Goal: Transaction & Acquisition: Purchase product/service

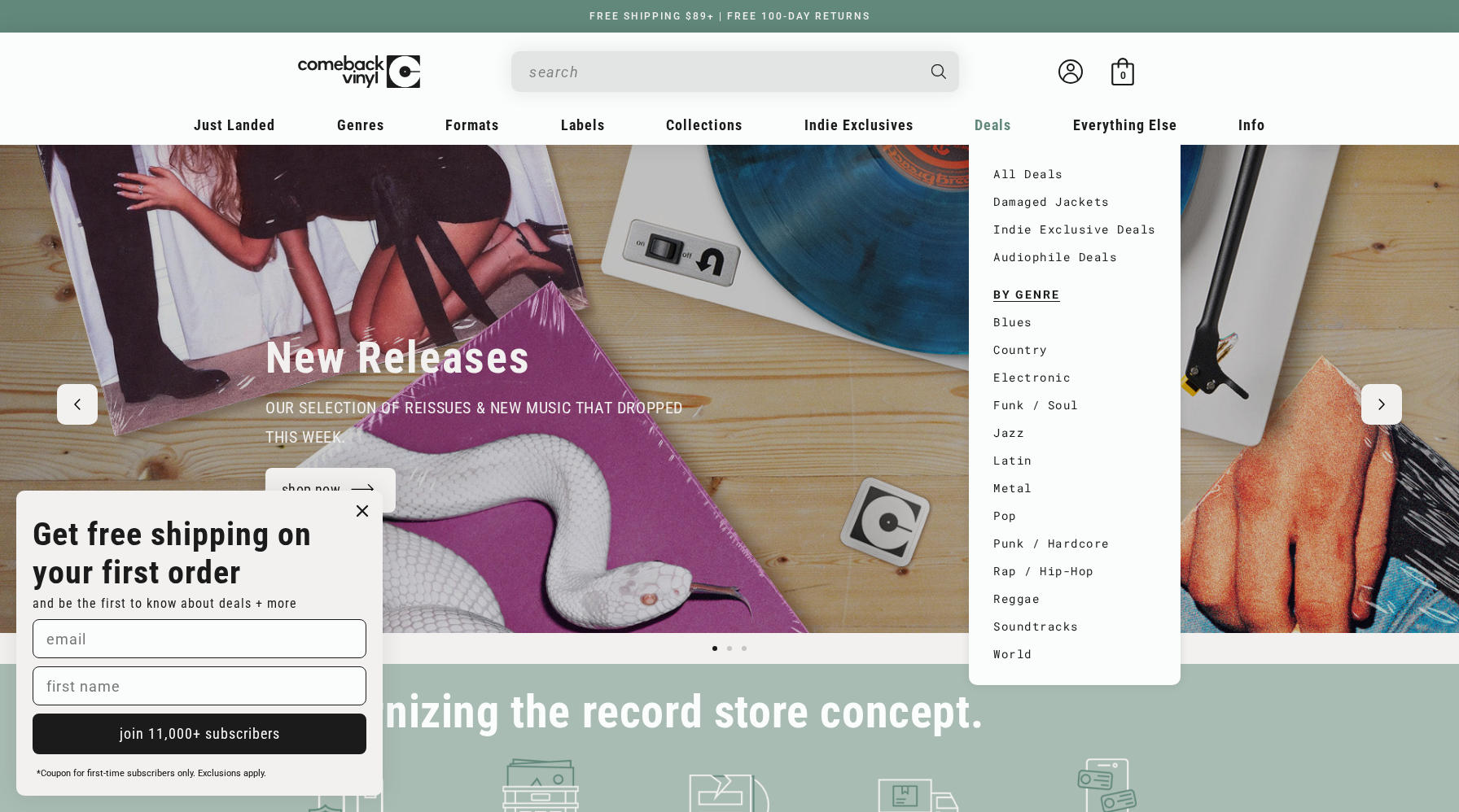
click at [984, 126] on span "Deals" at bounding box center [992, 125] width 36 height 17
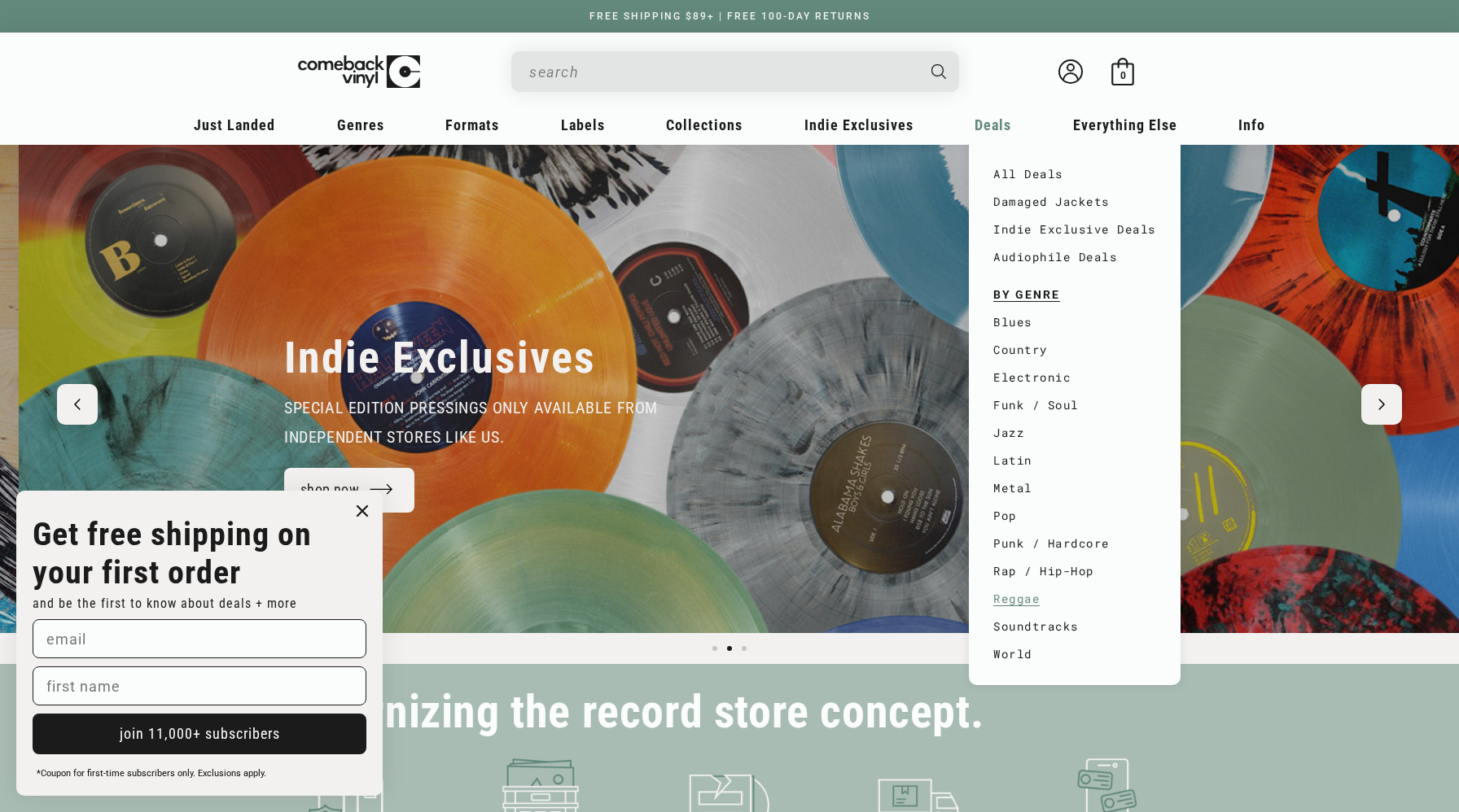
scroll to position [0, 1459]
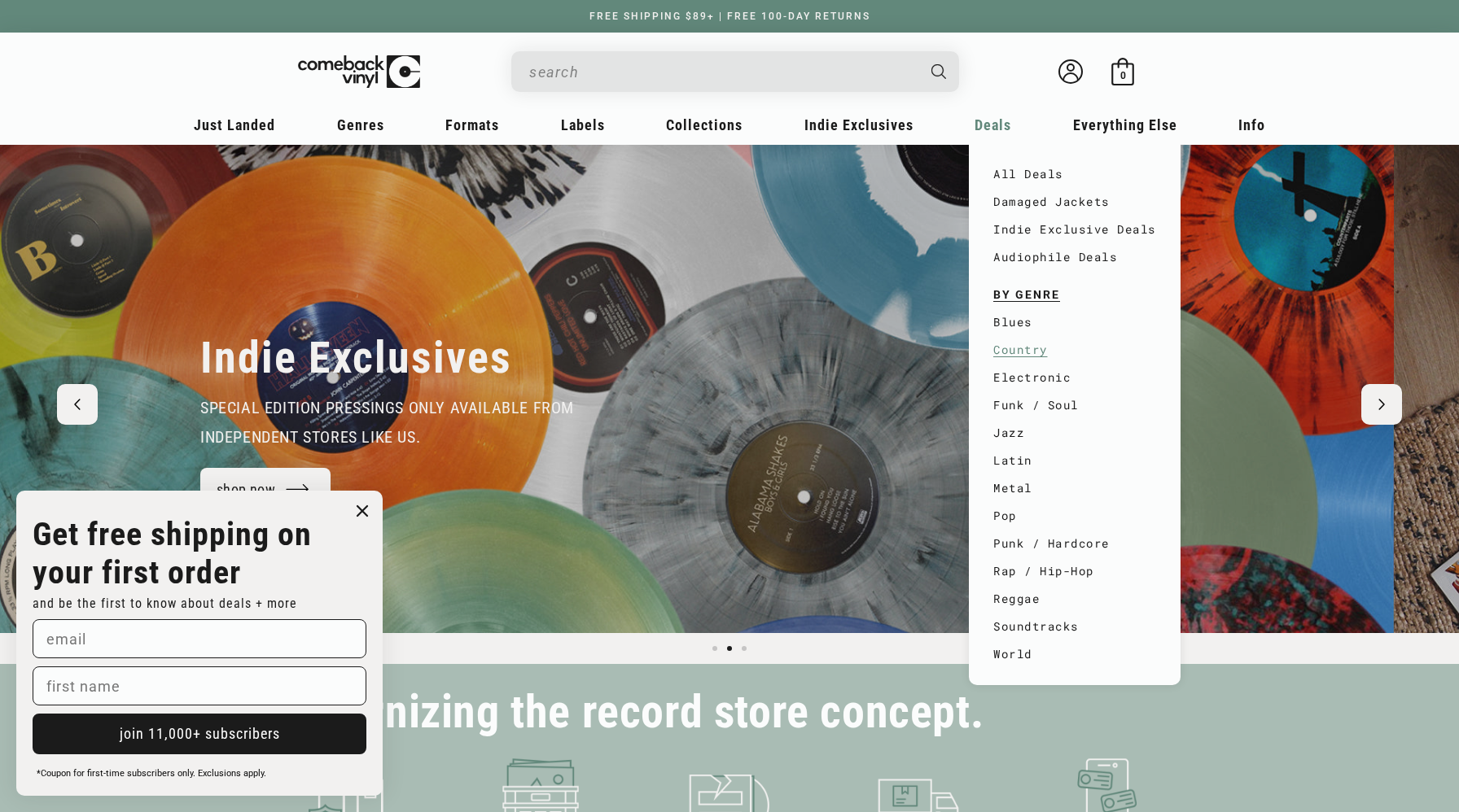
click at [1026, 351] on link "Country" at bounding box center [1074, 349] width 163 height 28
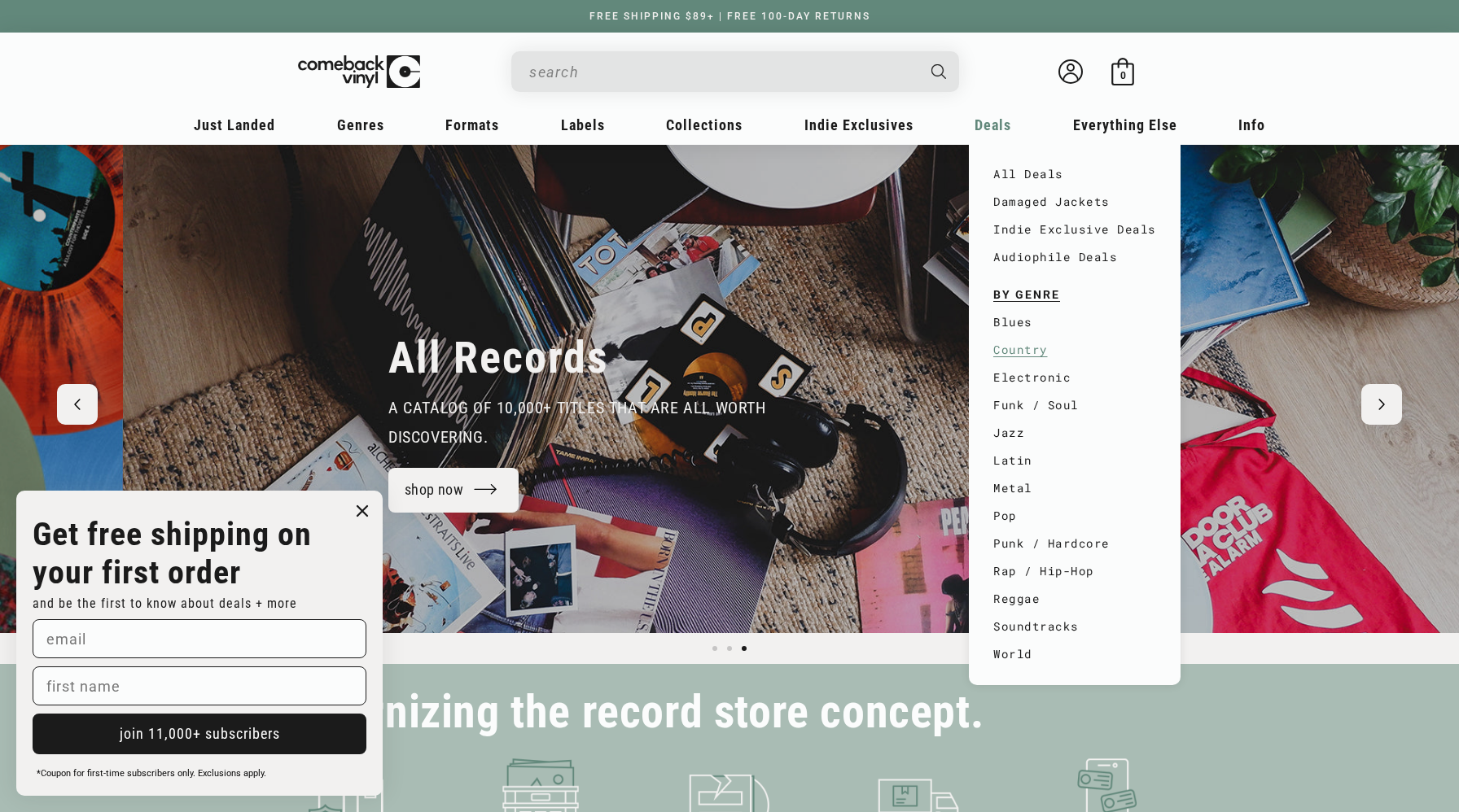
scroll to position [0, 2863]
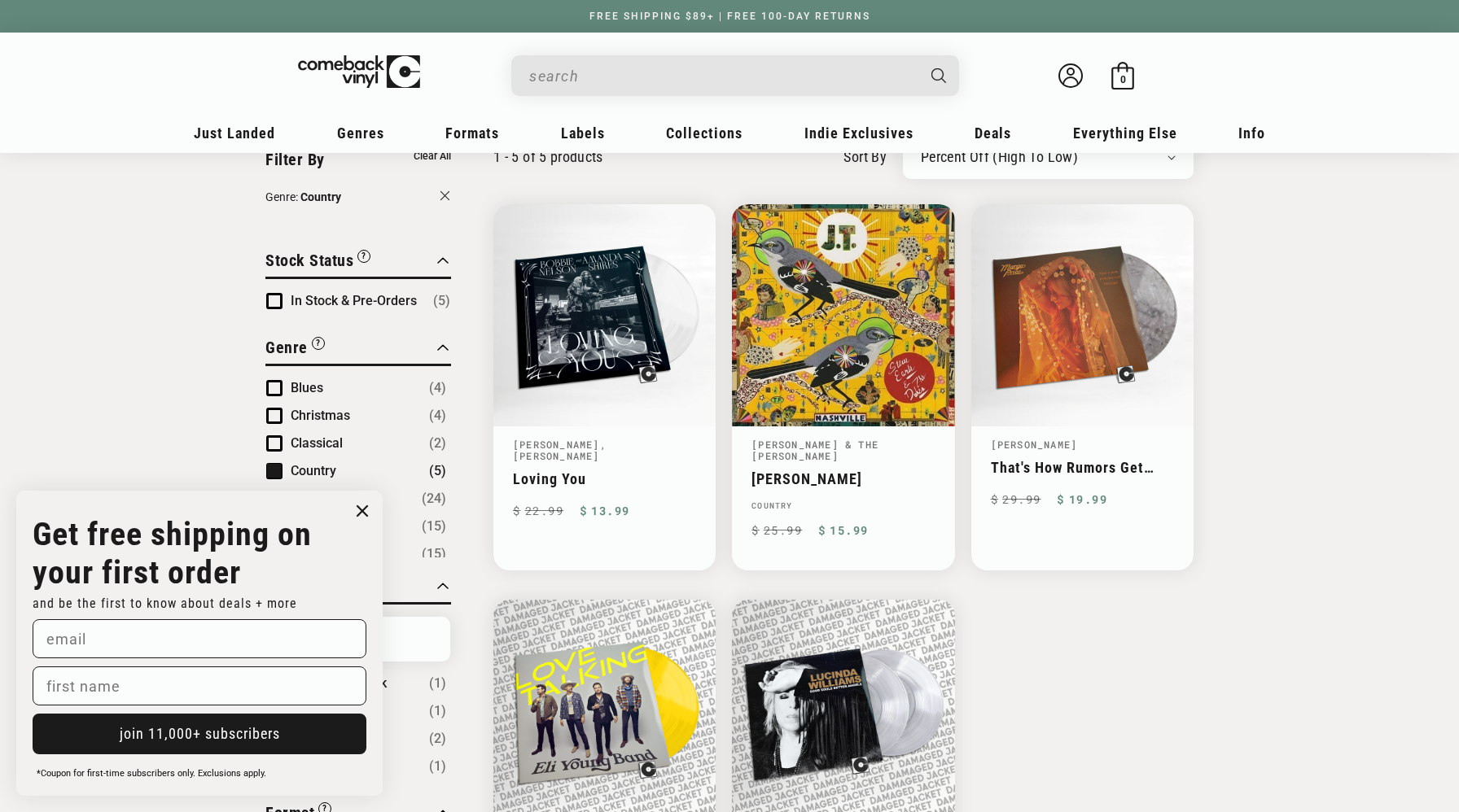
scroll to position [166, 0]
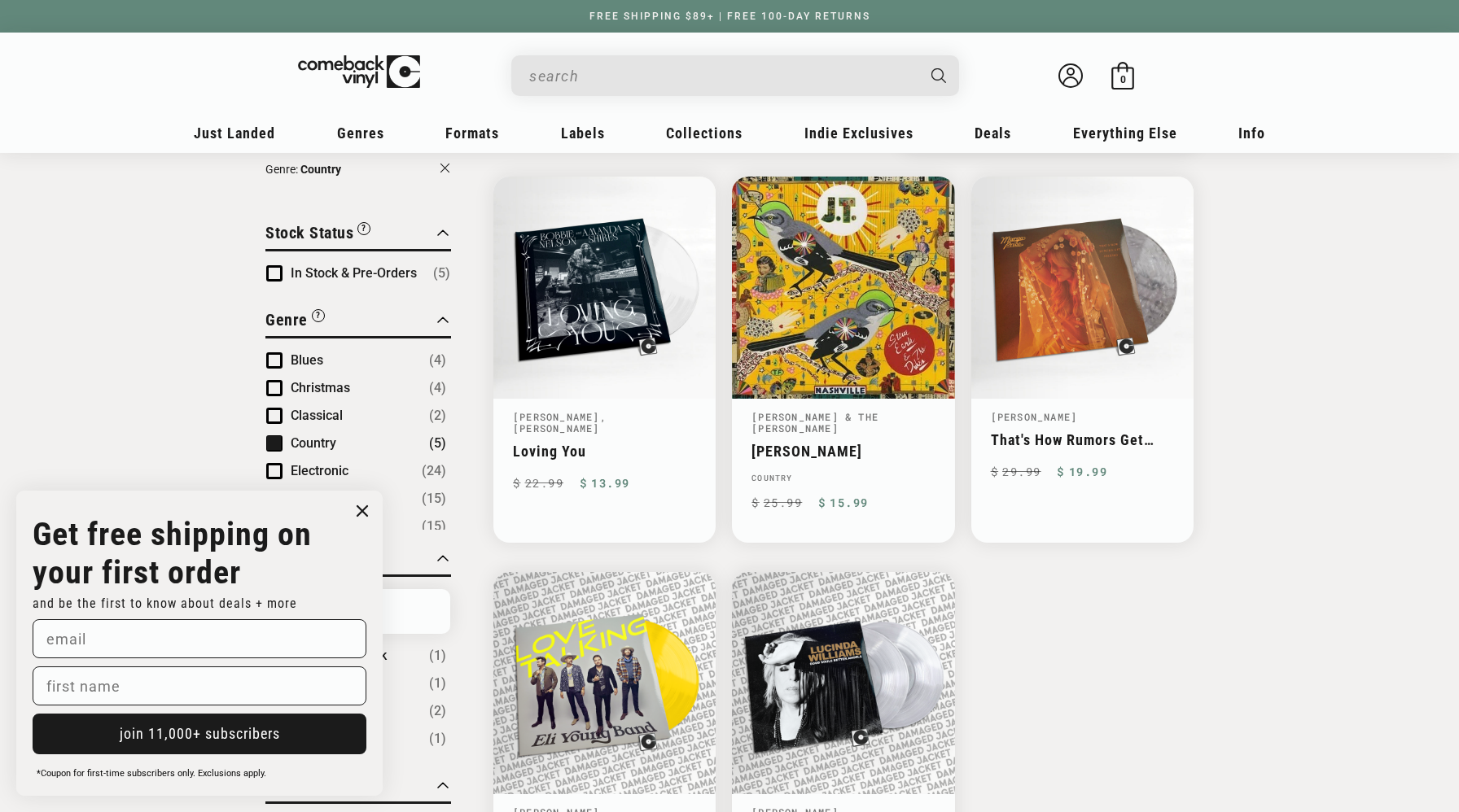
click at [276, 438] on span "Product filter" at bounding box center [273, 443] width 16 height 16
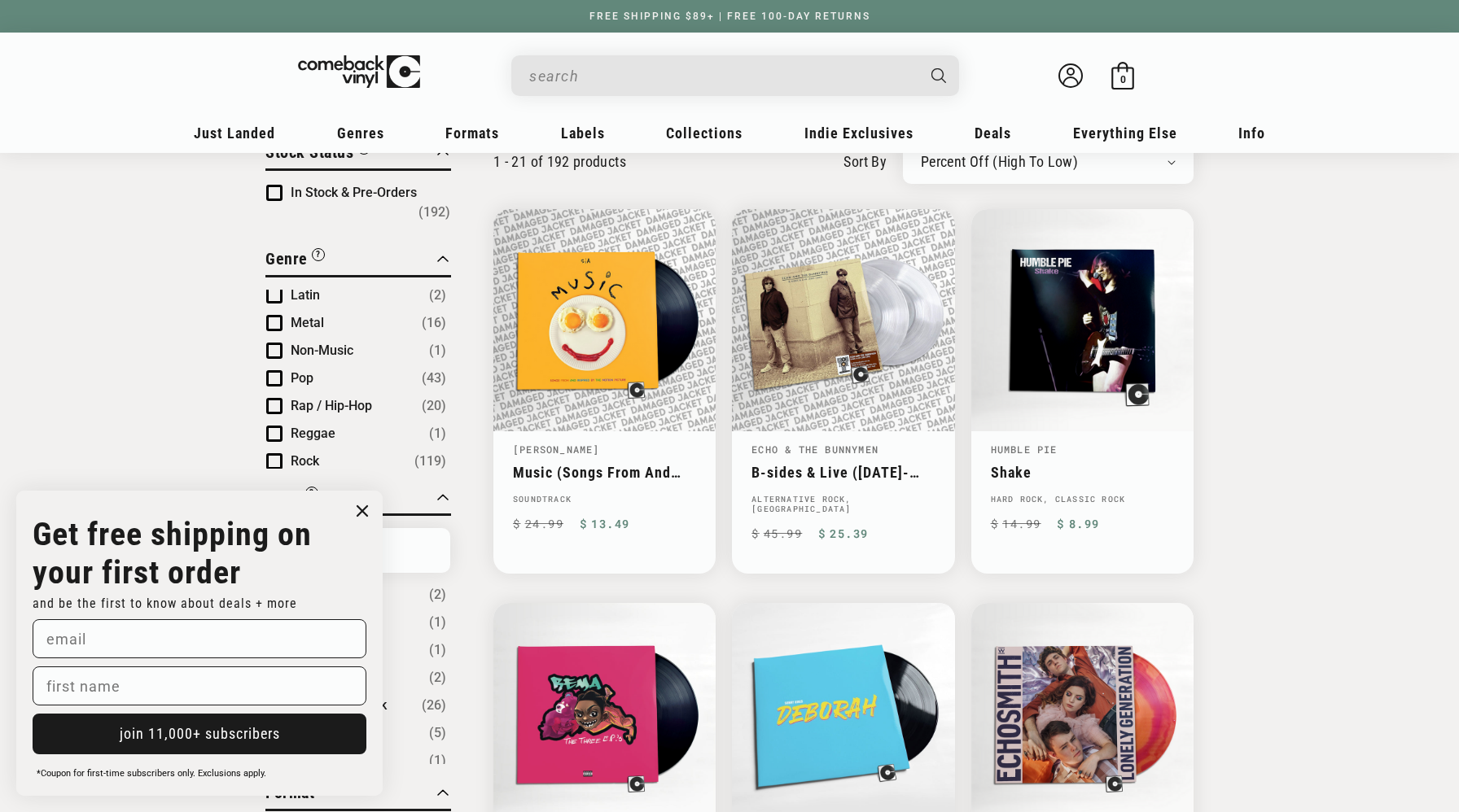
scroll to position [199, 0]
click at [273, 369] on span "Product filter" at bounding box center [273, 377] width 16 height 16
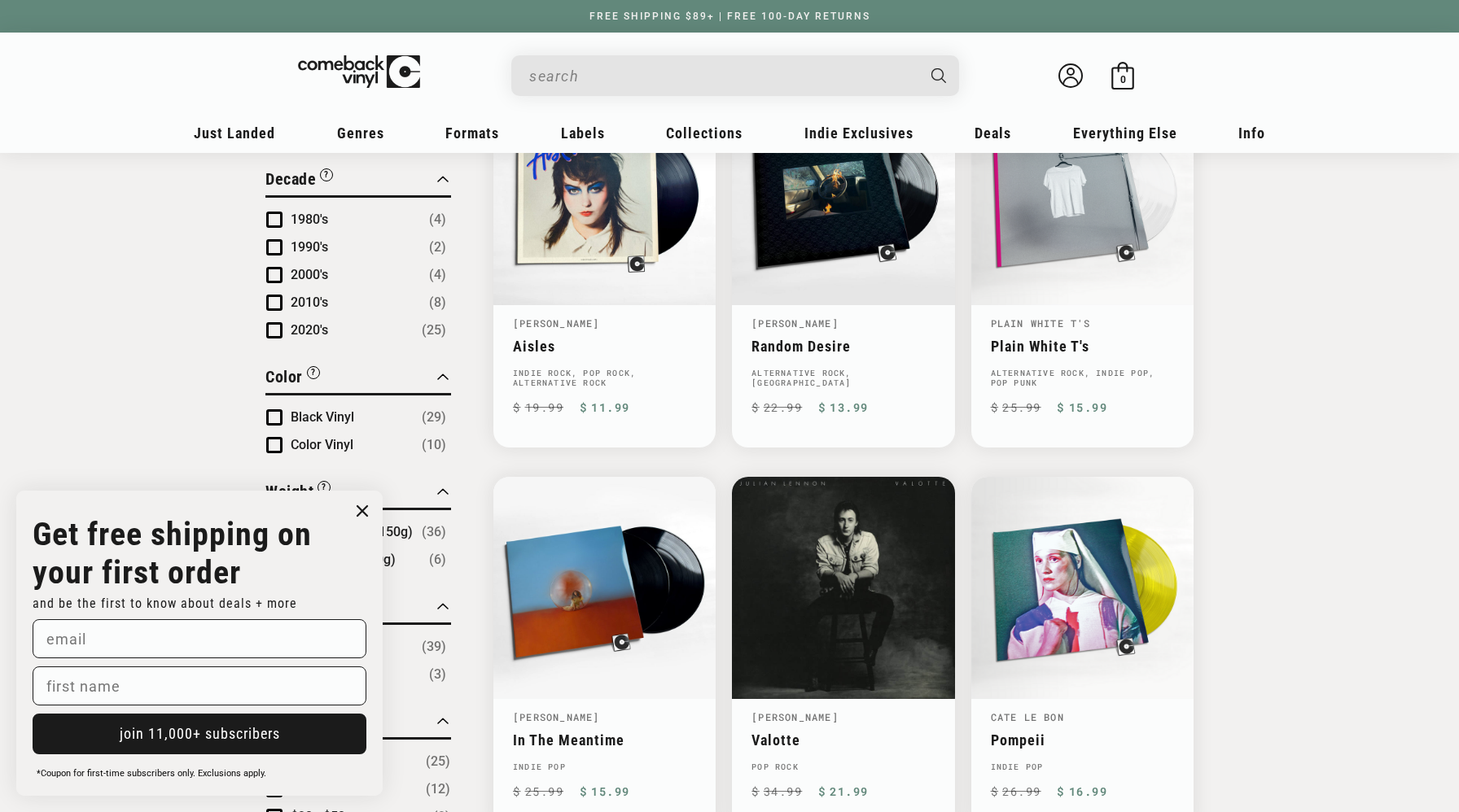
scroll to position [1035, 0]
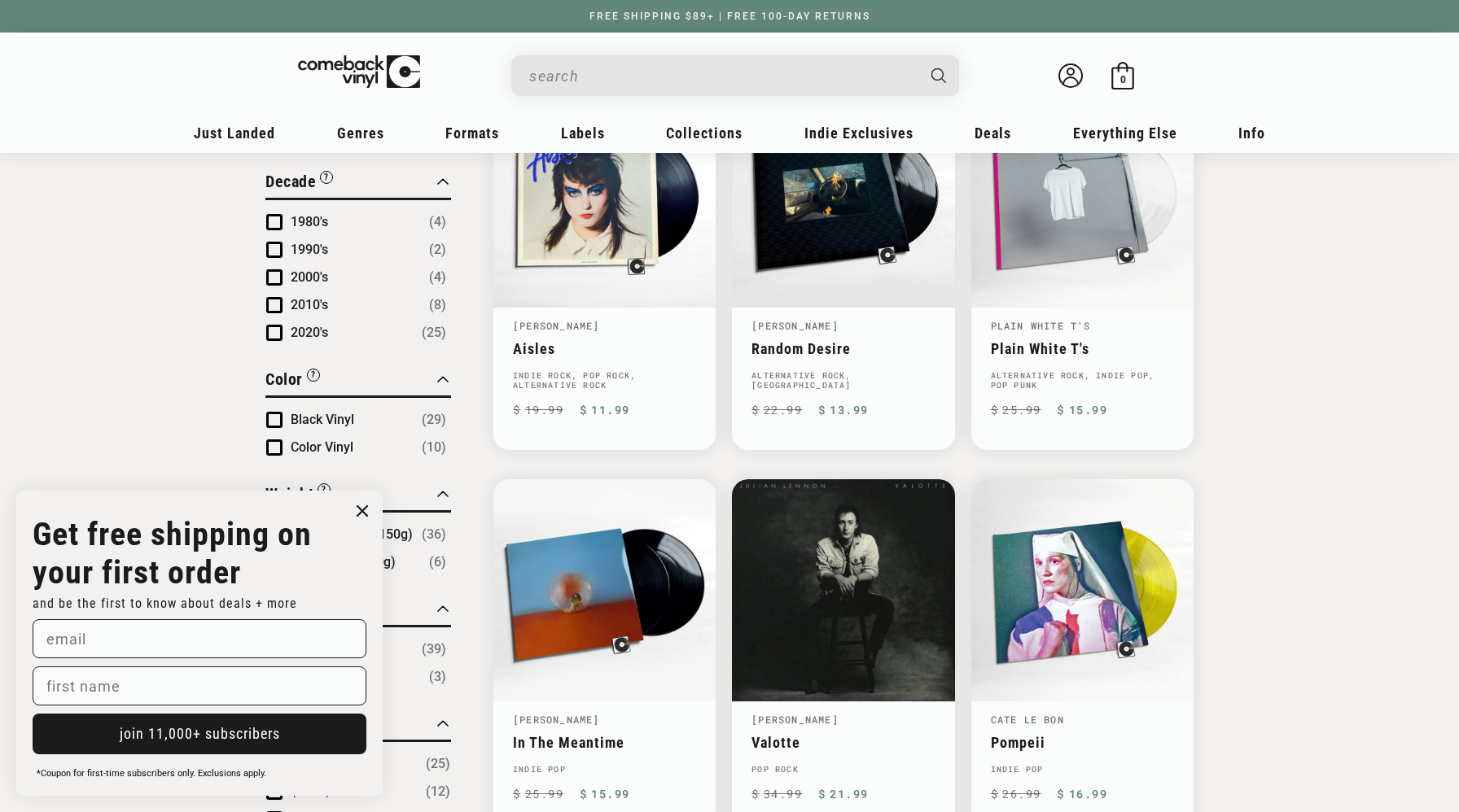
click at [275, 440] on span "Product filter" at bounding box center [273, 447] width 16 height 16
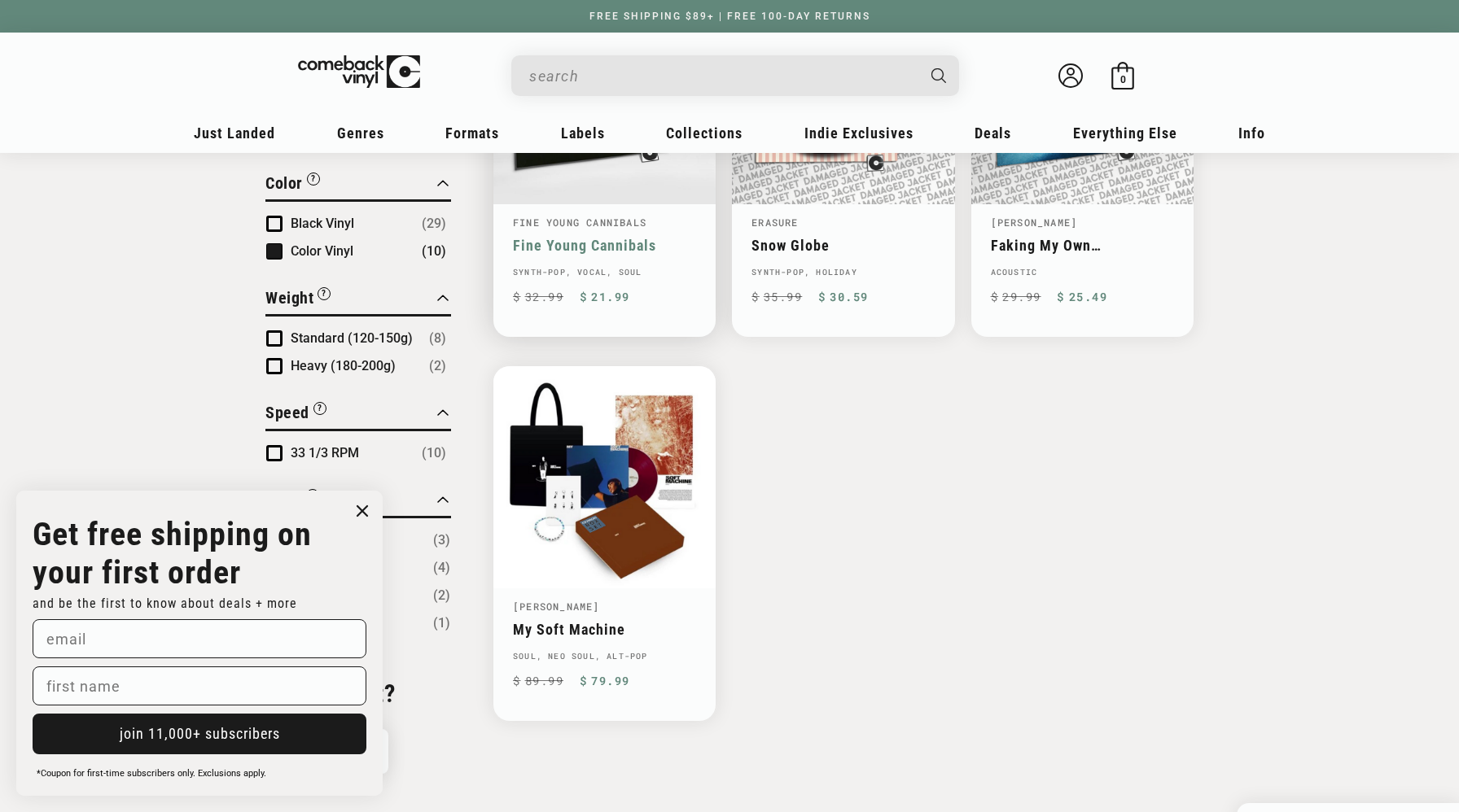
scroll to position [1151, 0]
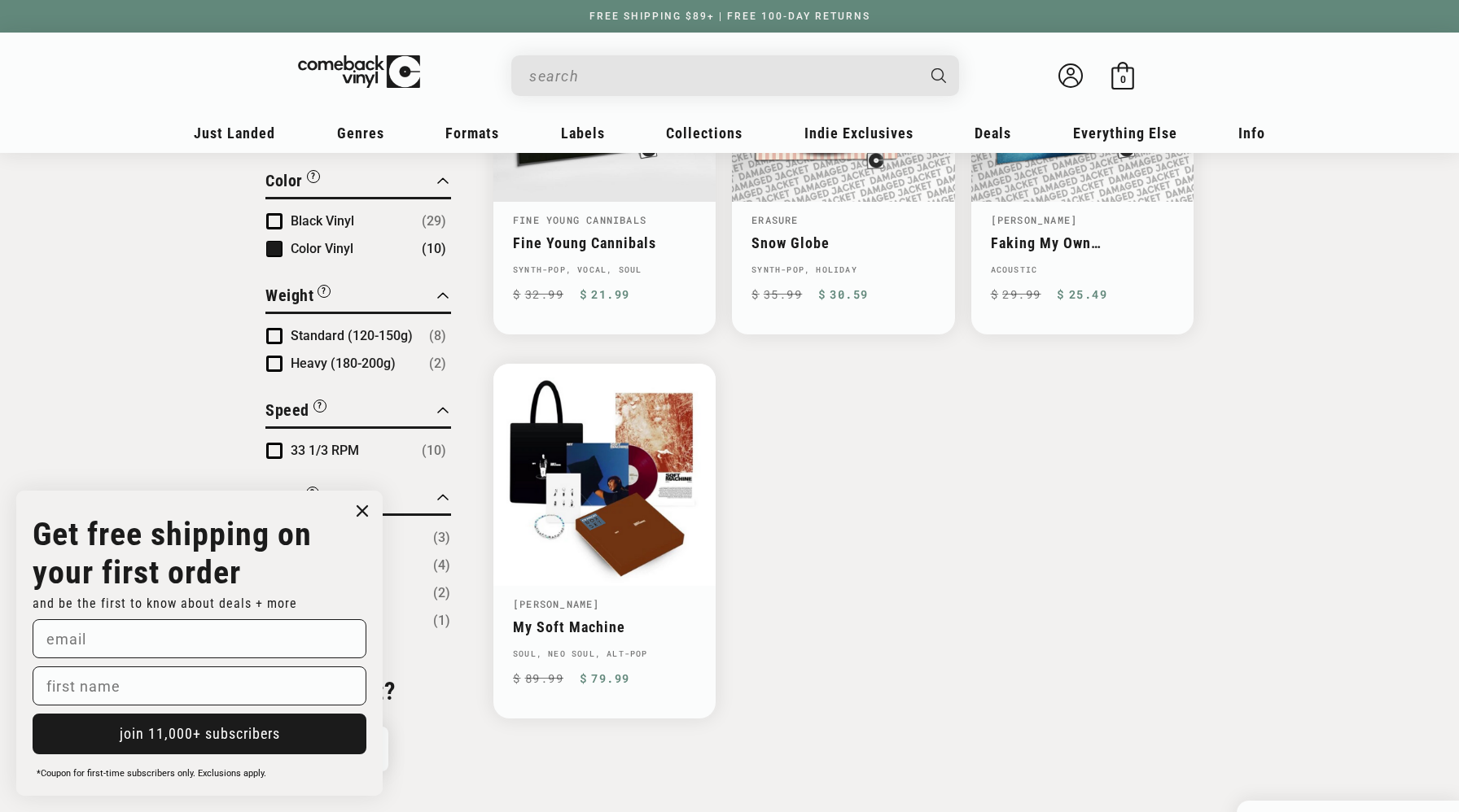
click at [271, 244] on span "Product filter" at bounding box center [273, 248] width 16 height 16
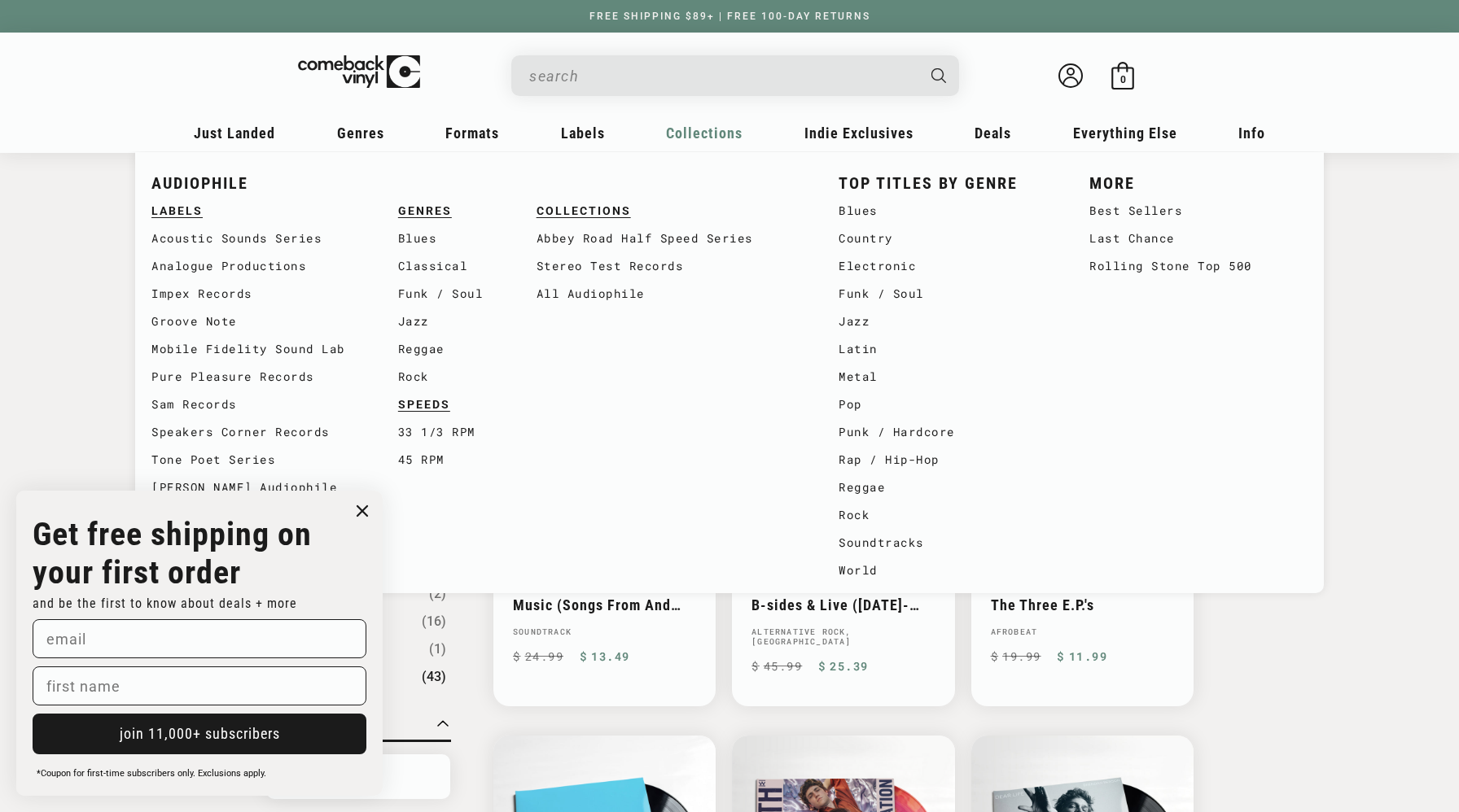
click at [709, 131] on span "Collections" at bounding box center [704, 133] width 76 height 17
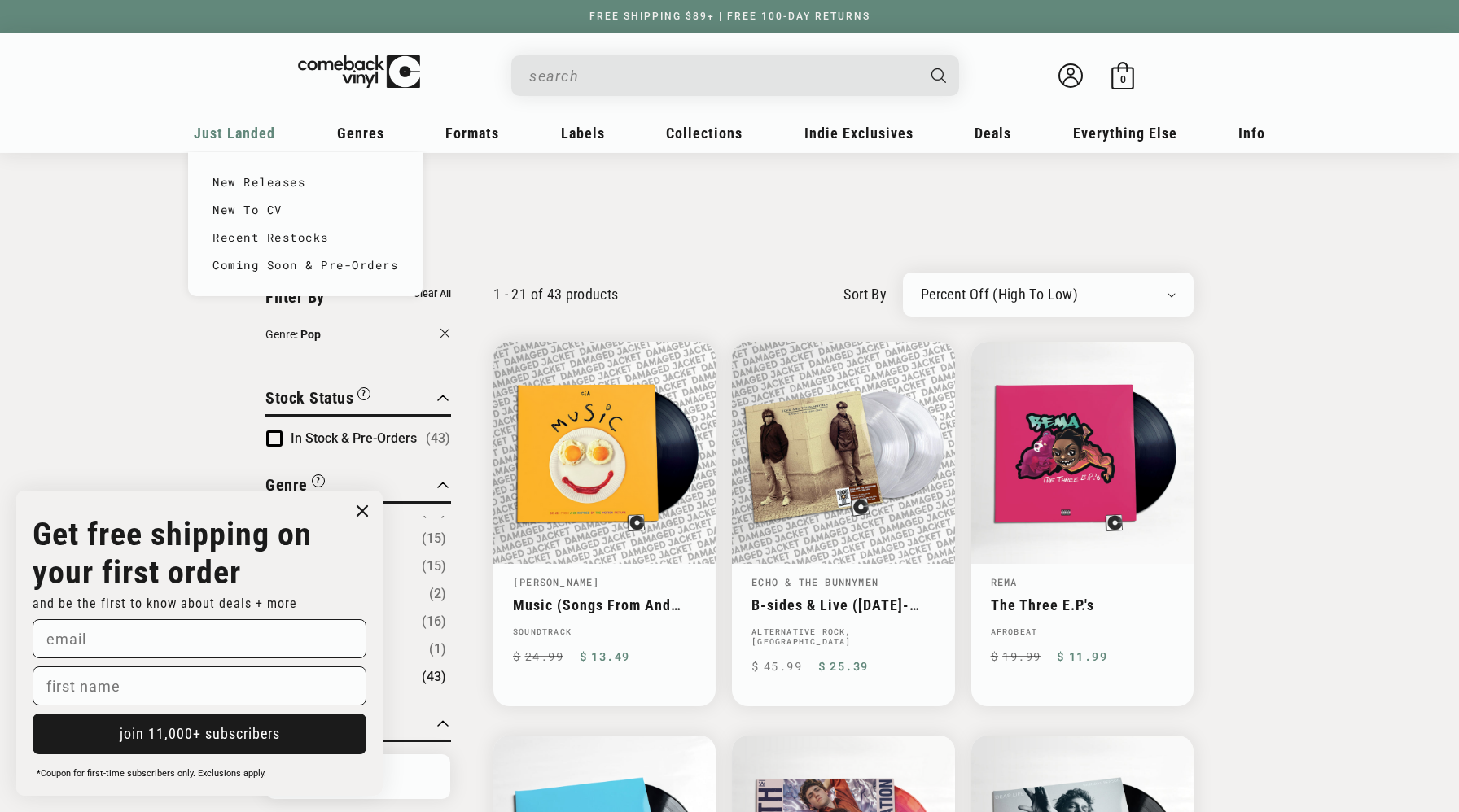
click at [270, 134] on span "Just Landed" at bounding box center [233, 133] width 81 height 17
click at [227, 182] on link "New Releases" at bounding box center [305, 182] width 186 height 28
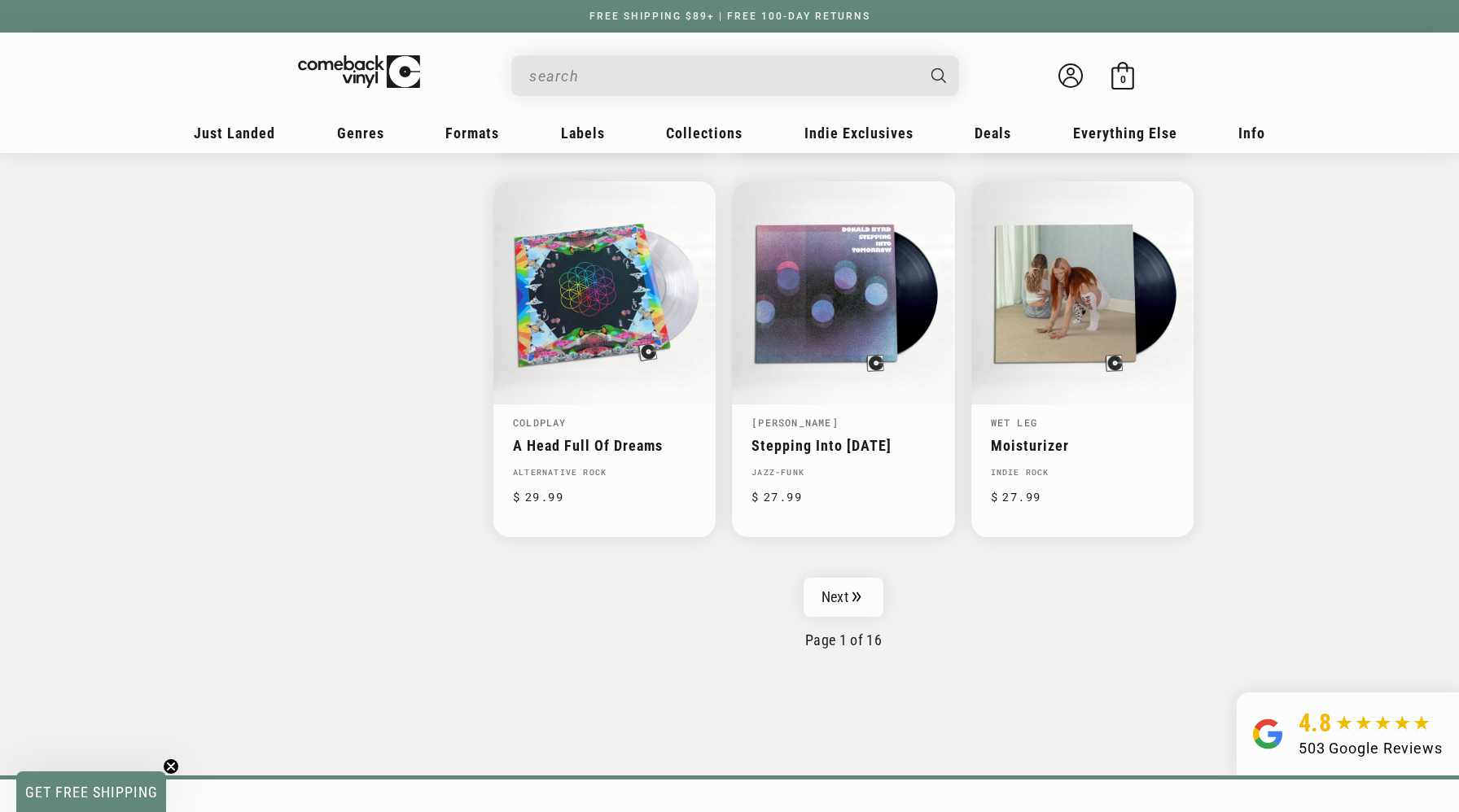
scroll to position [2506, 0]
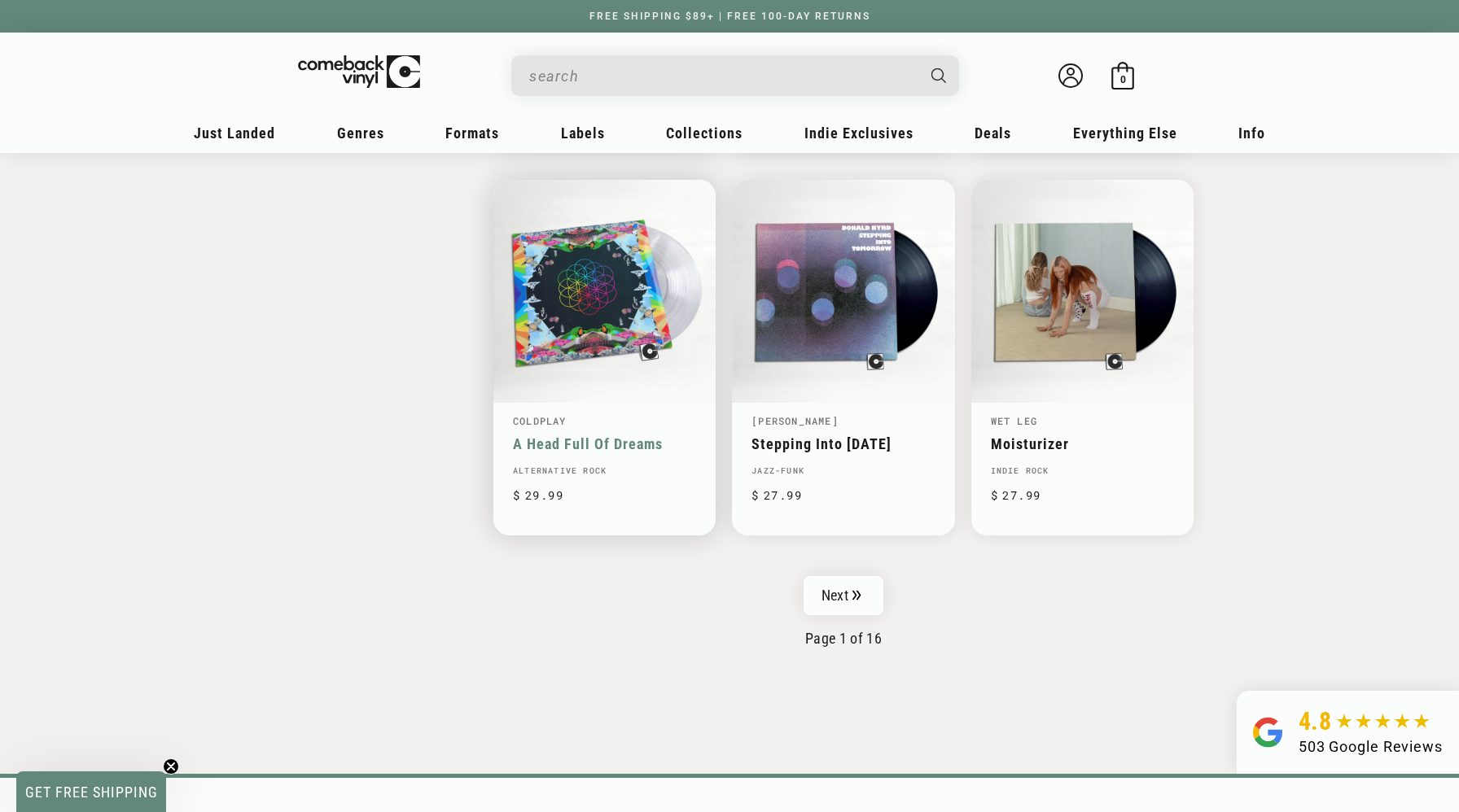
click at [568, 435] on link "A Head Full Of Dreams" at bounding box center [604, 444] width 183 height 17
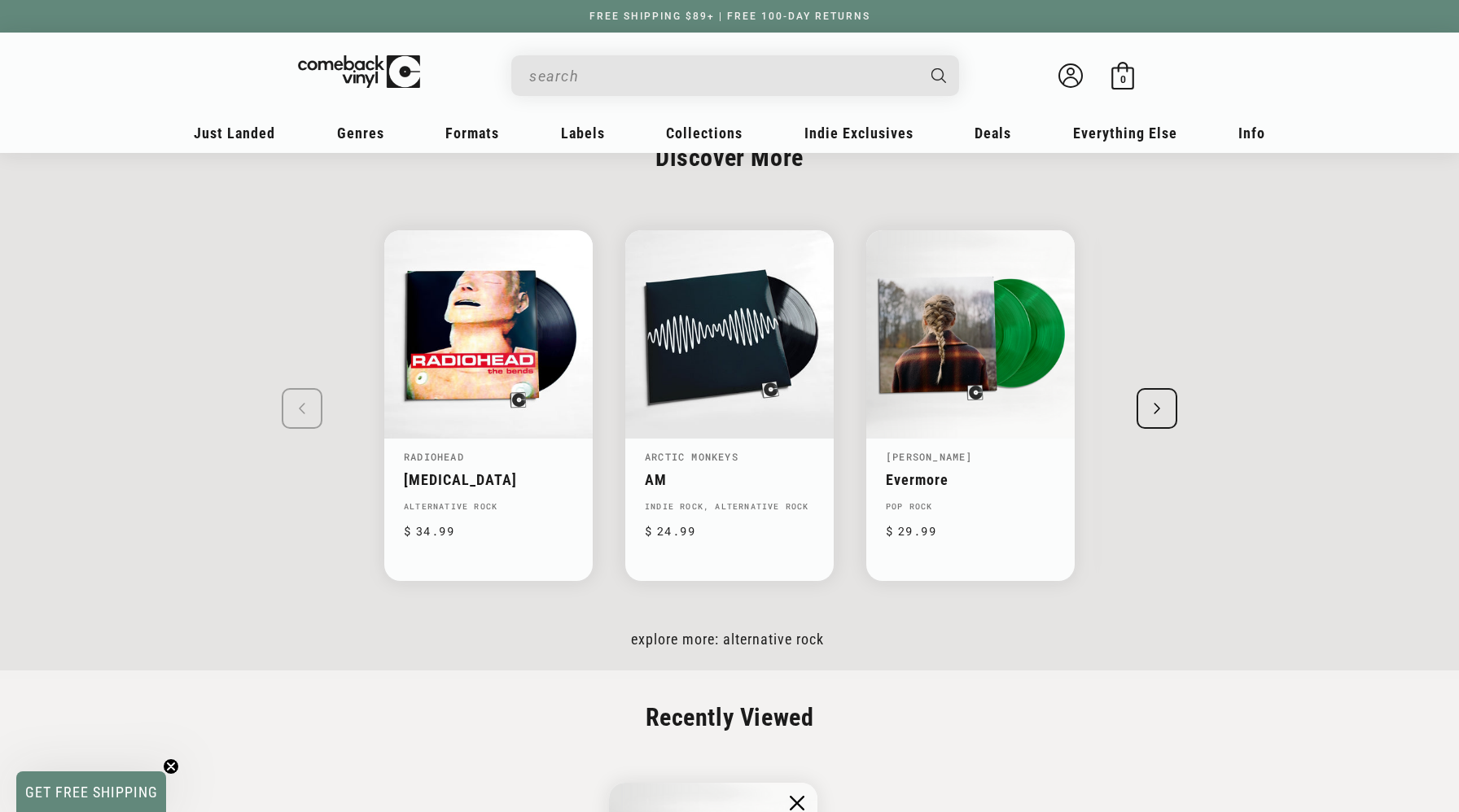
scroll to position [2215, 0]
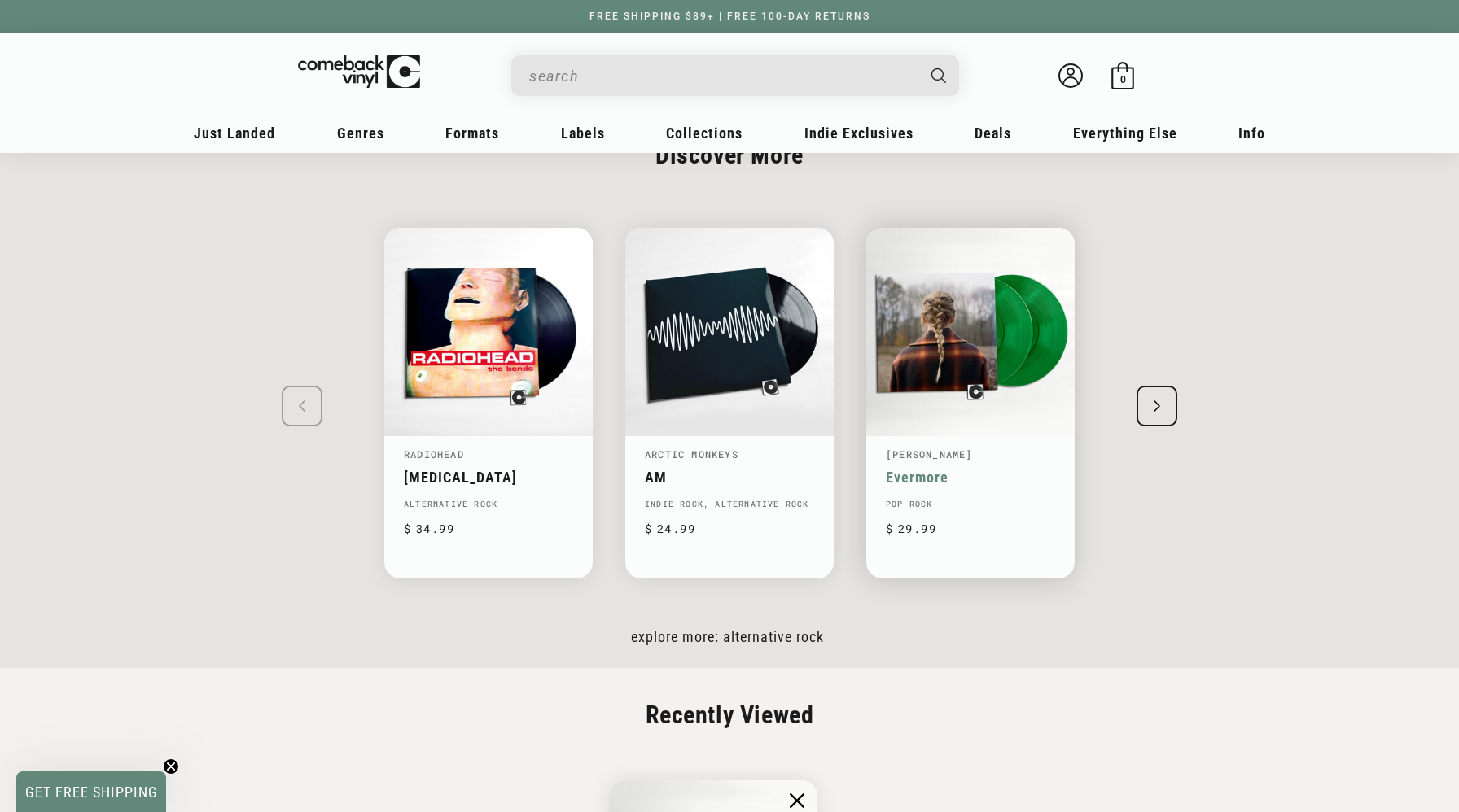
click at [902, 479] on link "Evermore" at bounding box center [970, 477] width 170 height 17
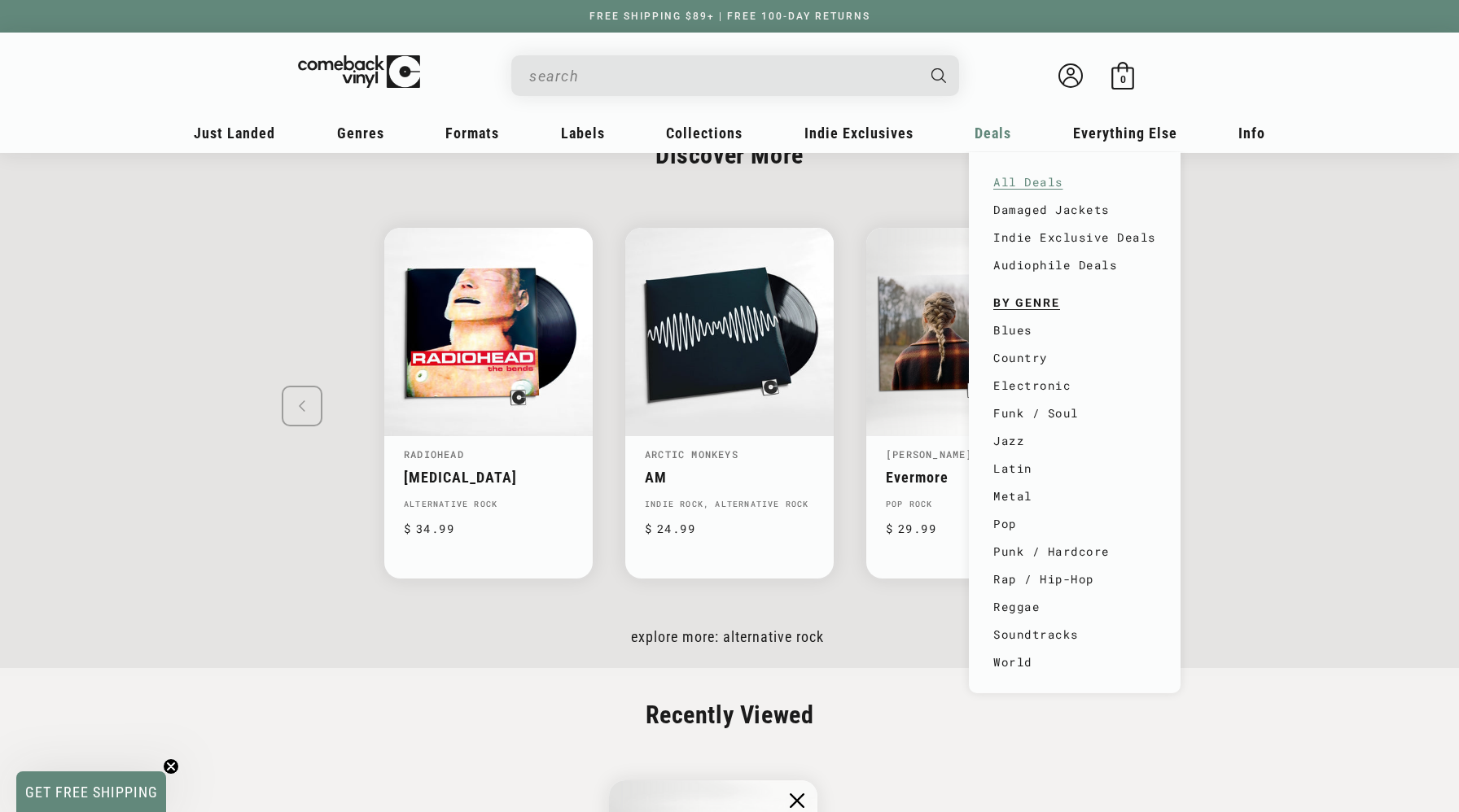
click at [1017, 182] on link "All Deals" at bounding box center [1074, 182] width 163 height 28
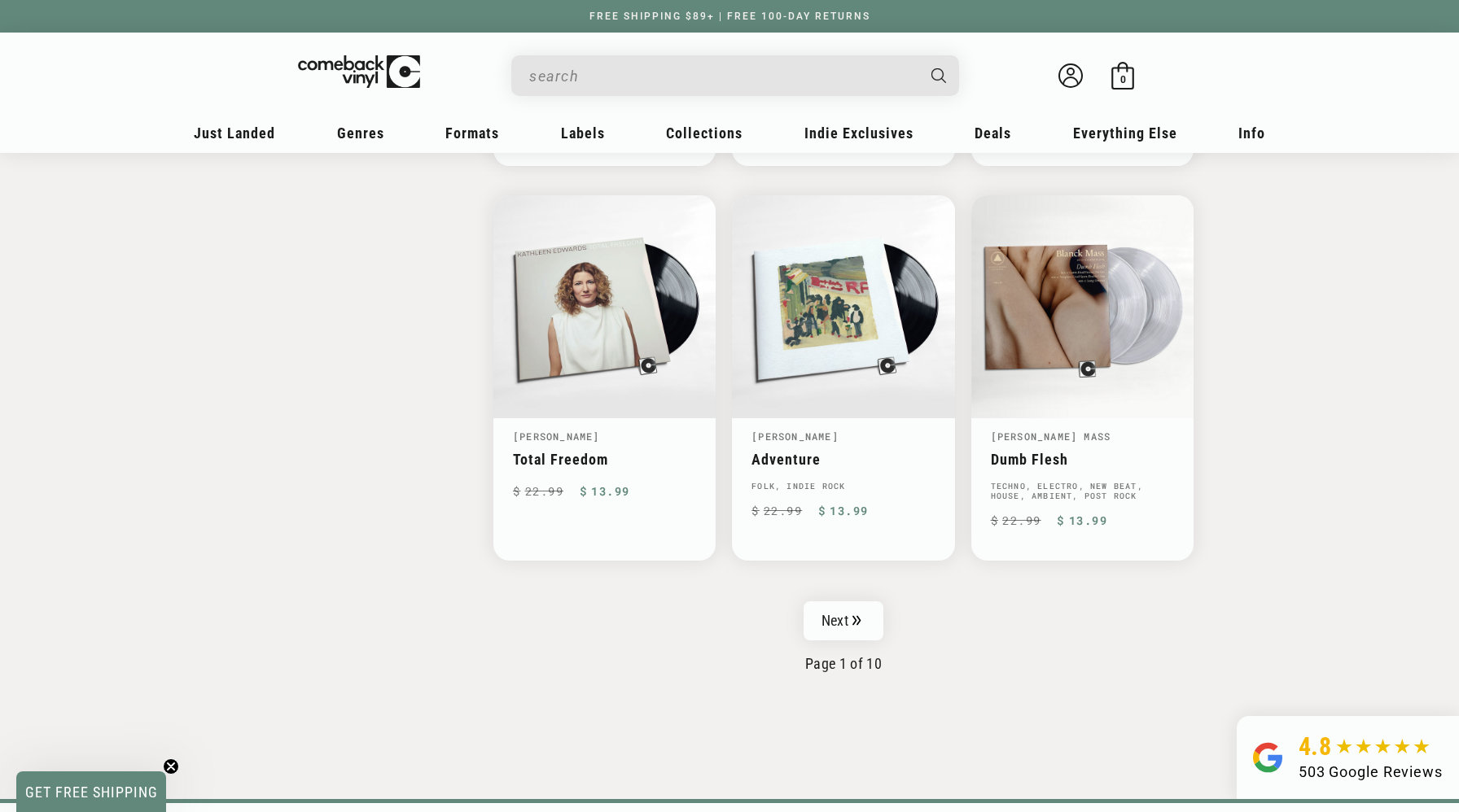
scroll to position [2505, 0]
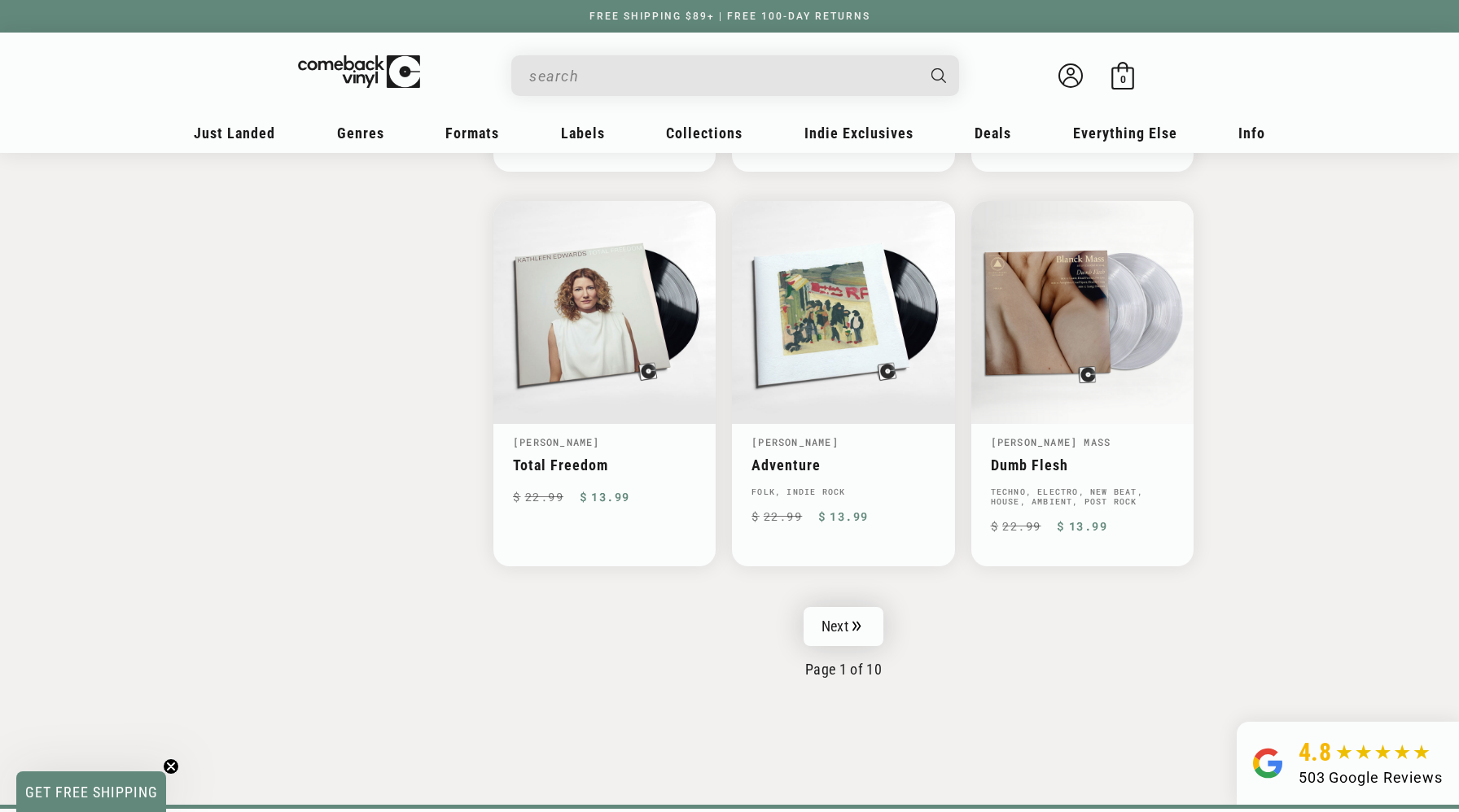
click at [849, 607] on link "Next" at bounding box center [844, 626] width 80 height 39
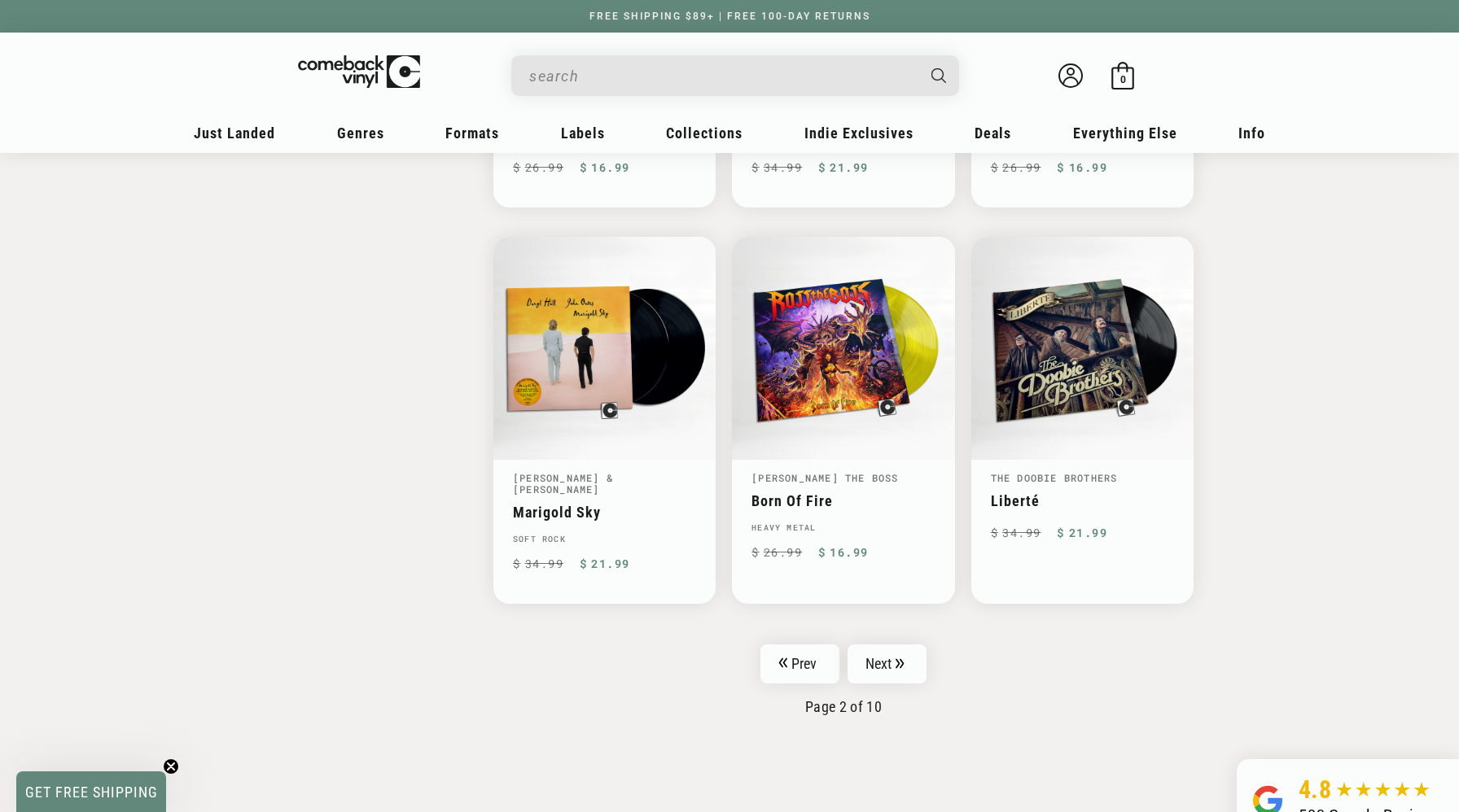
scroll to position [2466, 0]
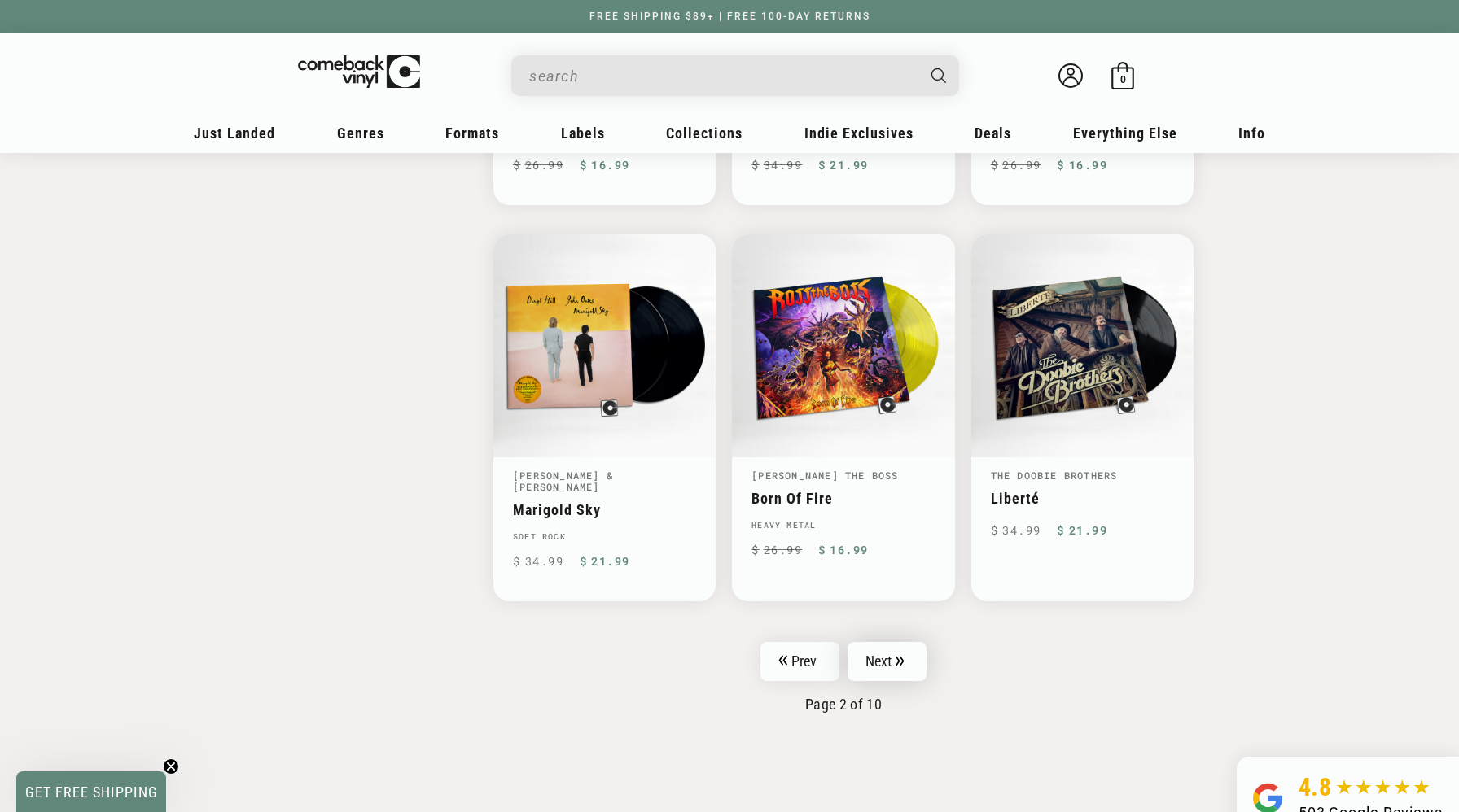
click at [882, 642] on link "Next" at bounding box center [888, 661] width 80 height 39
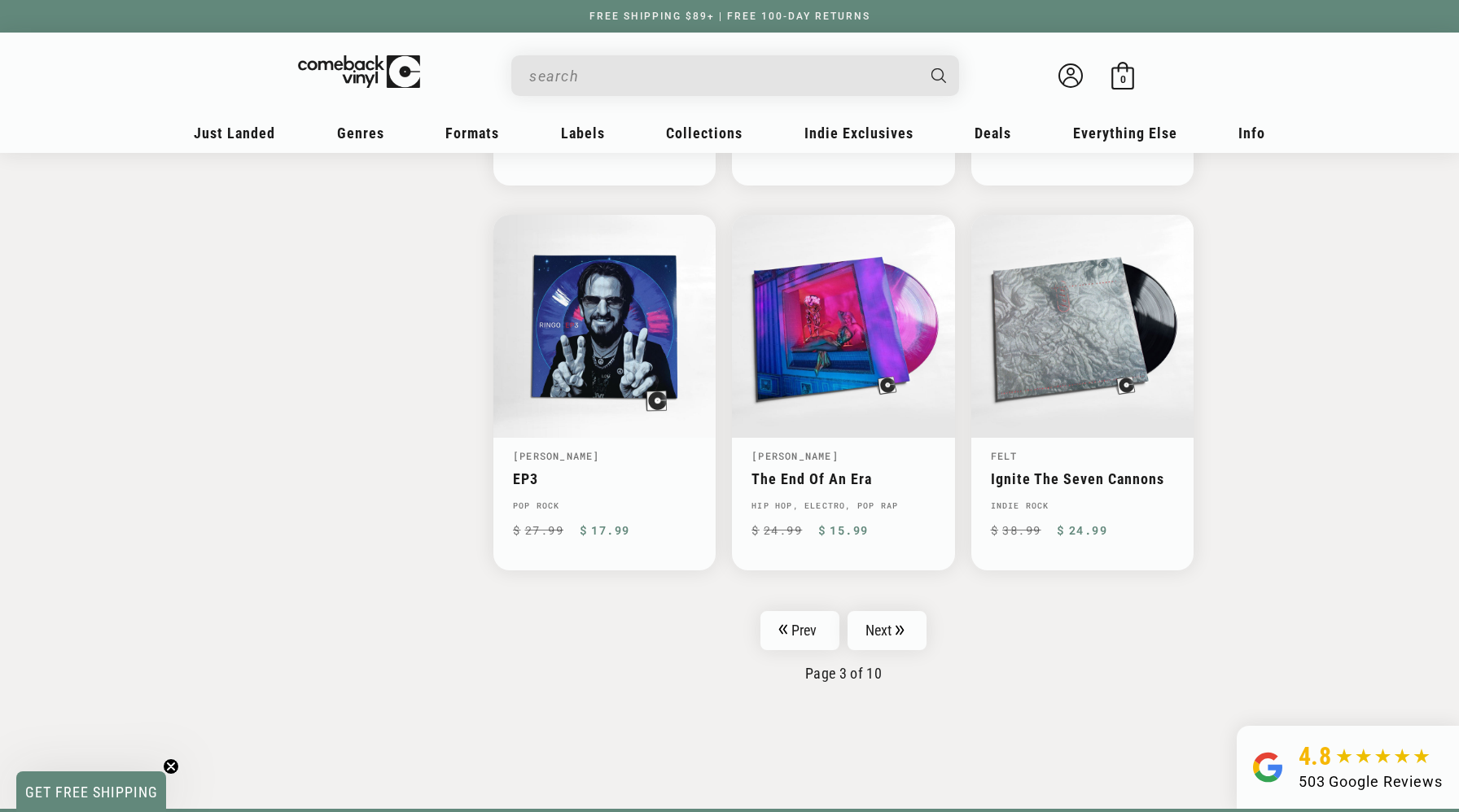
scroll to position [2466, 0]
click at [776, 64] on input "When autocomplete results are available use up and down arrows to review and en…" at bounding box center [722, 75] width 386 height 33
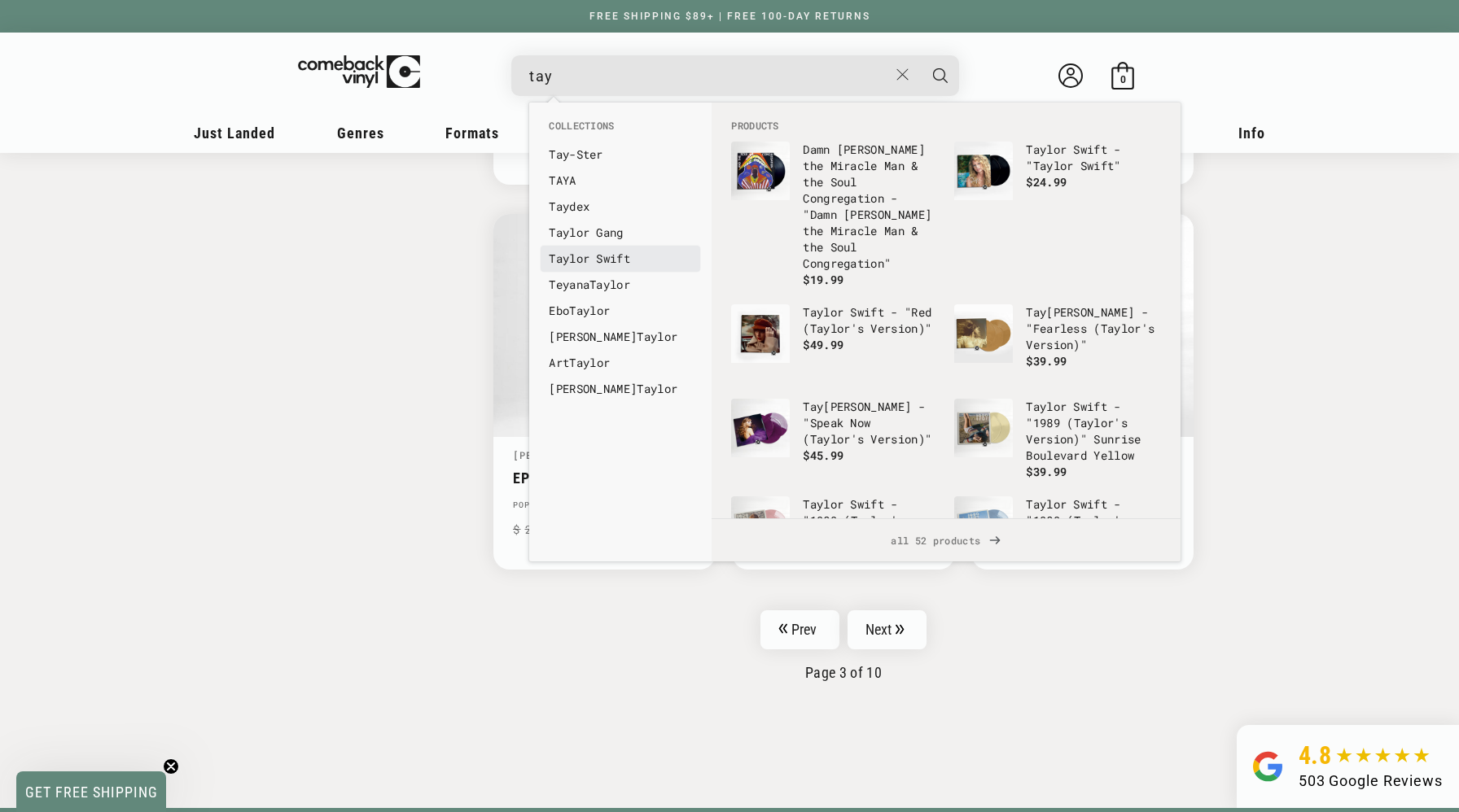
type input "tay"
click at [626, 257] on link "Tay lor Swift" at bounding box center [620, 258] width 143 height 16
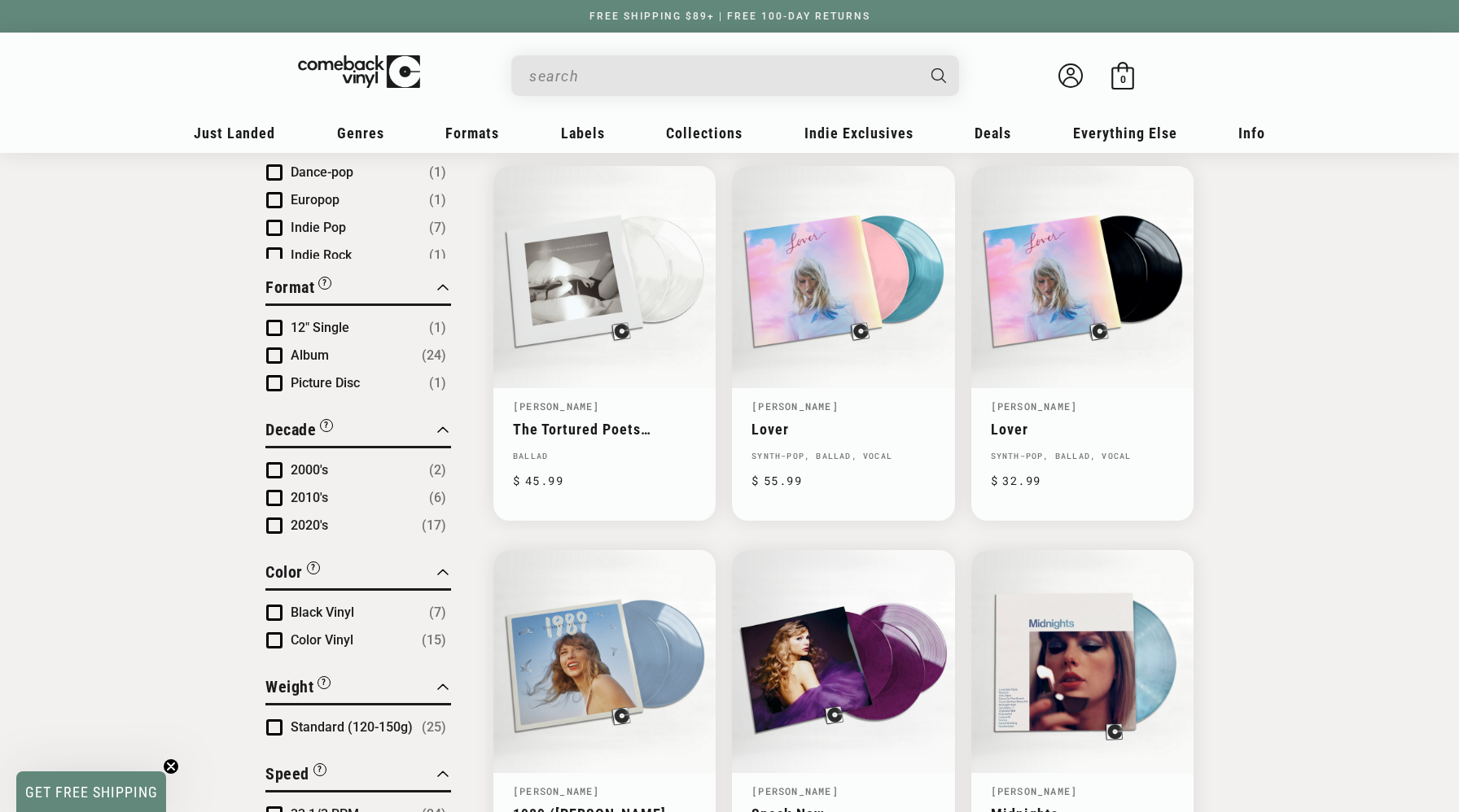
scroll to position [572, 0]
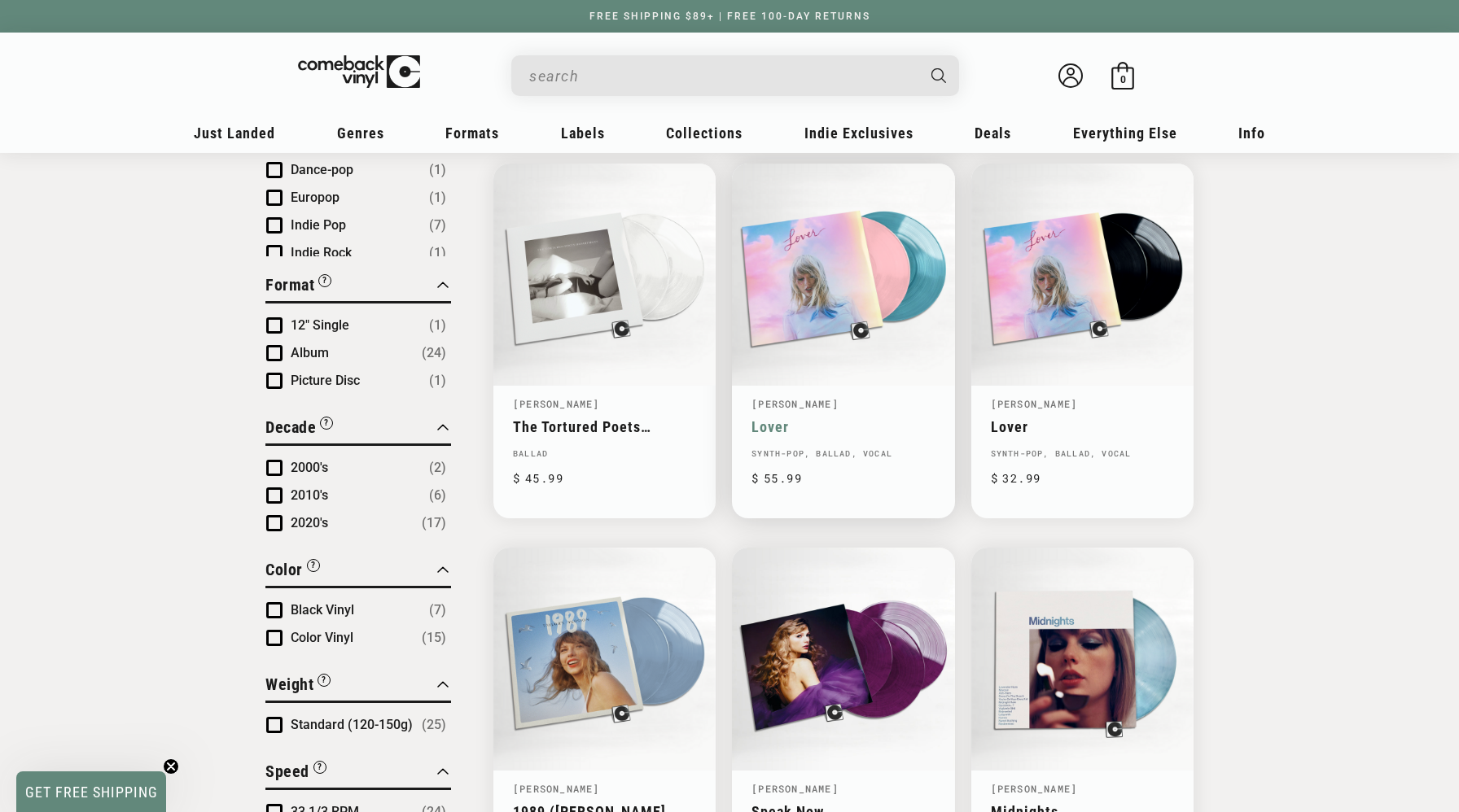
click at [825, 404] on link "[PERSON_NAME]" at bounding box center [794, 404] width 87 height 13
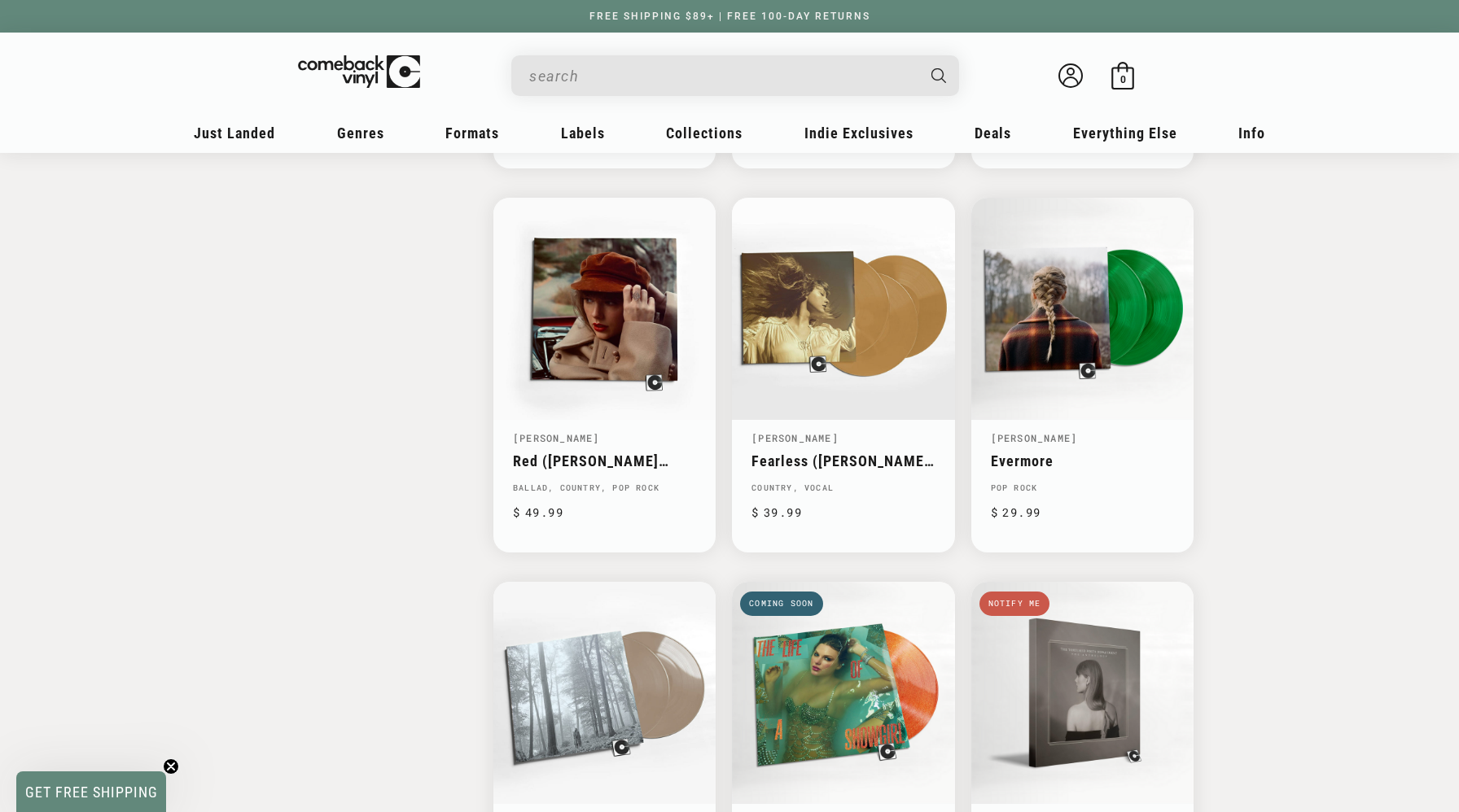
scroll to position [1704, 0]
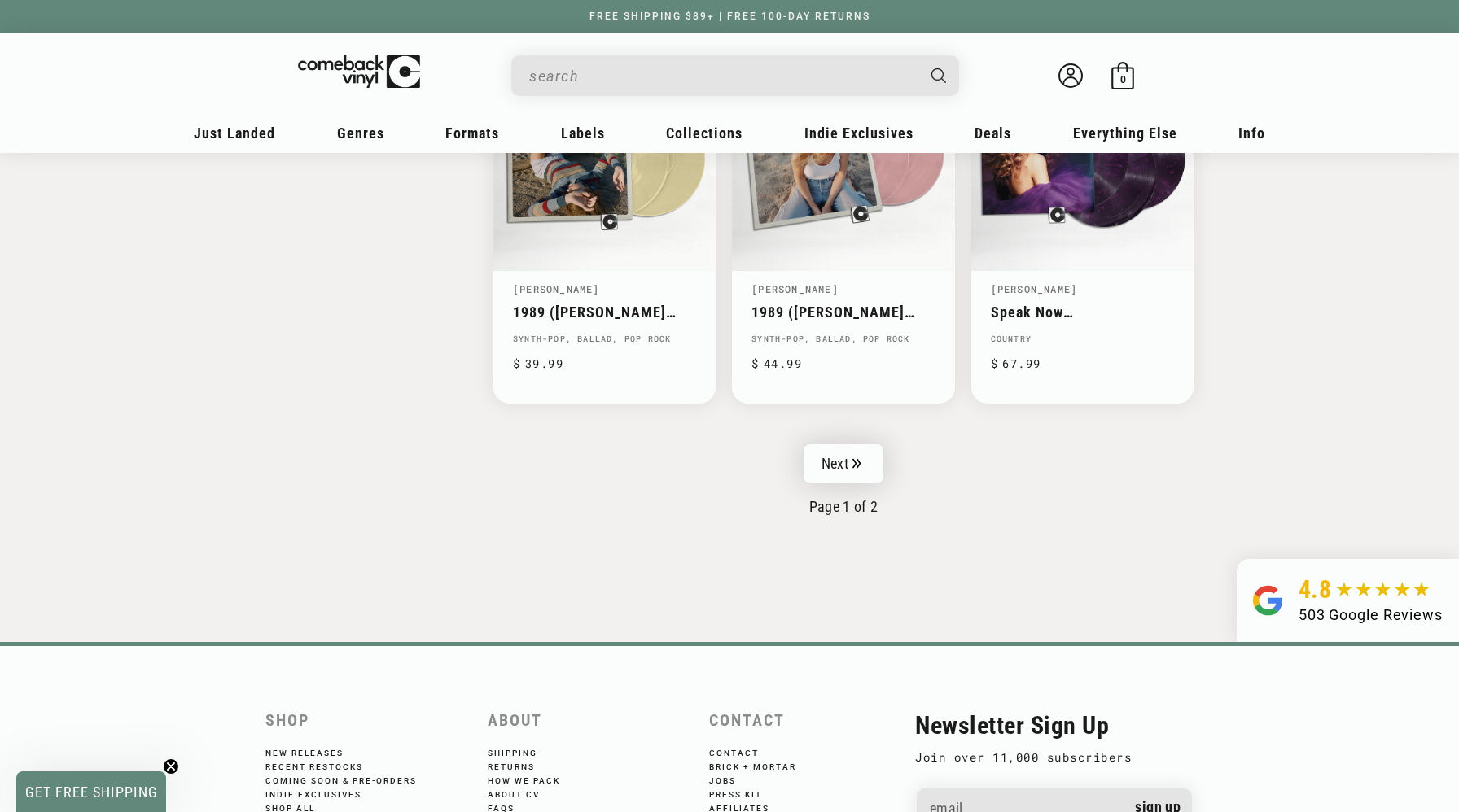
click at [849, 462] on link "Next" at bounding box center [844, 464] width 80 height 39
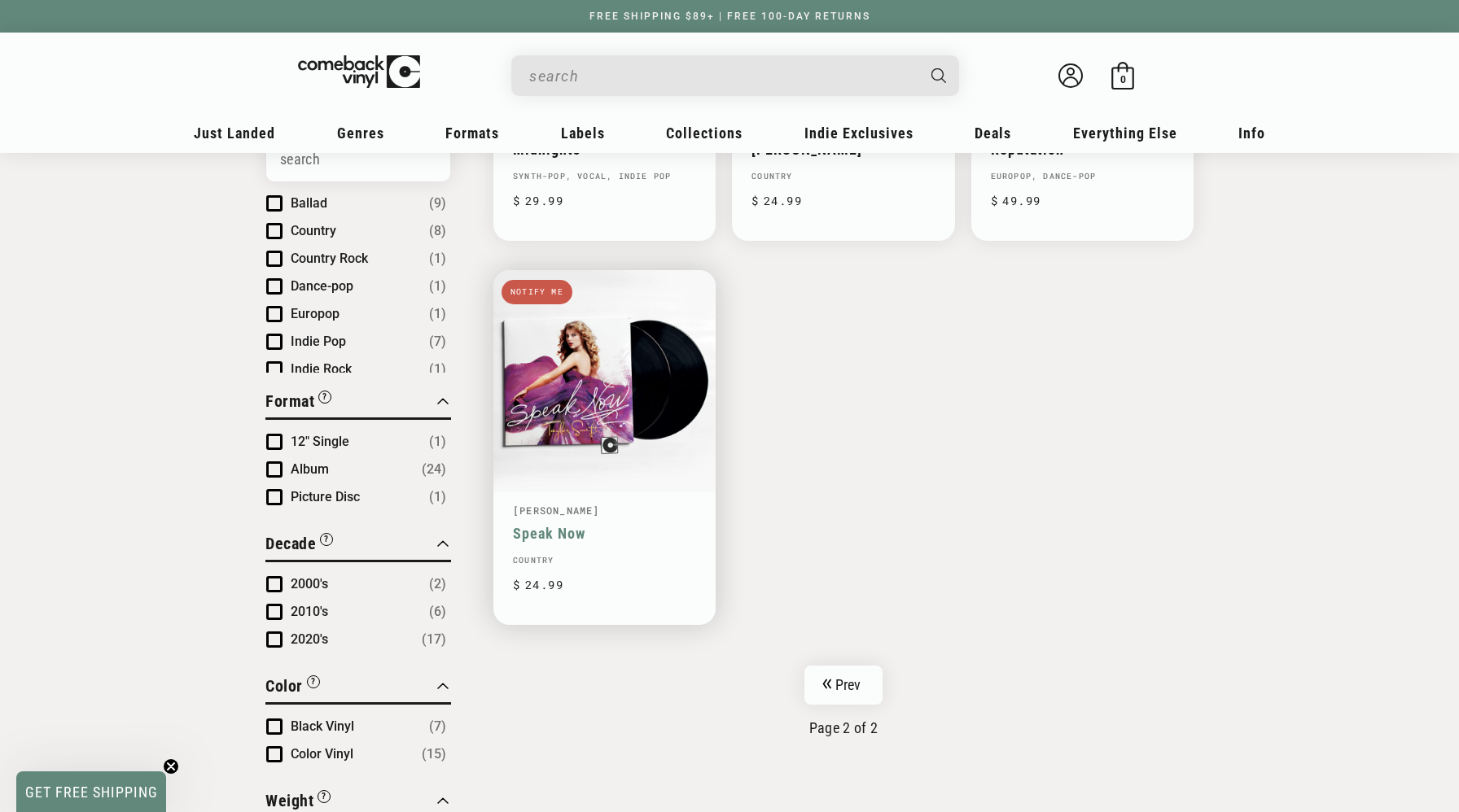
scroll to position [456, 0]
click at [828, 688] on link "Prev" at bounding box center [843, 683] width 79 height 39
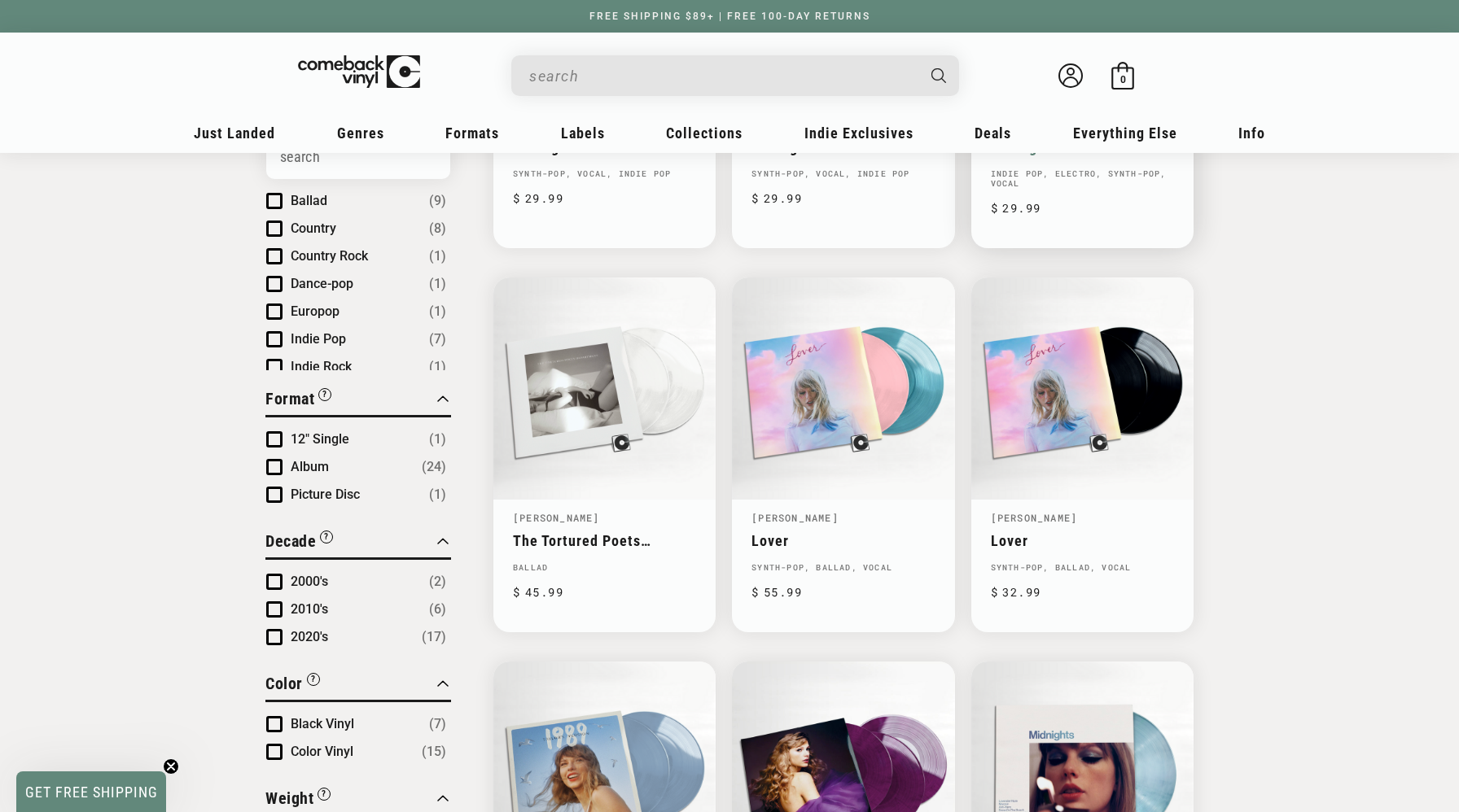
scroll to position [460, 0]
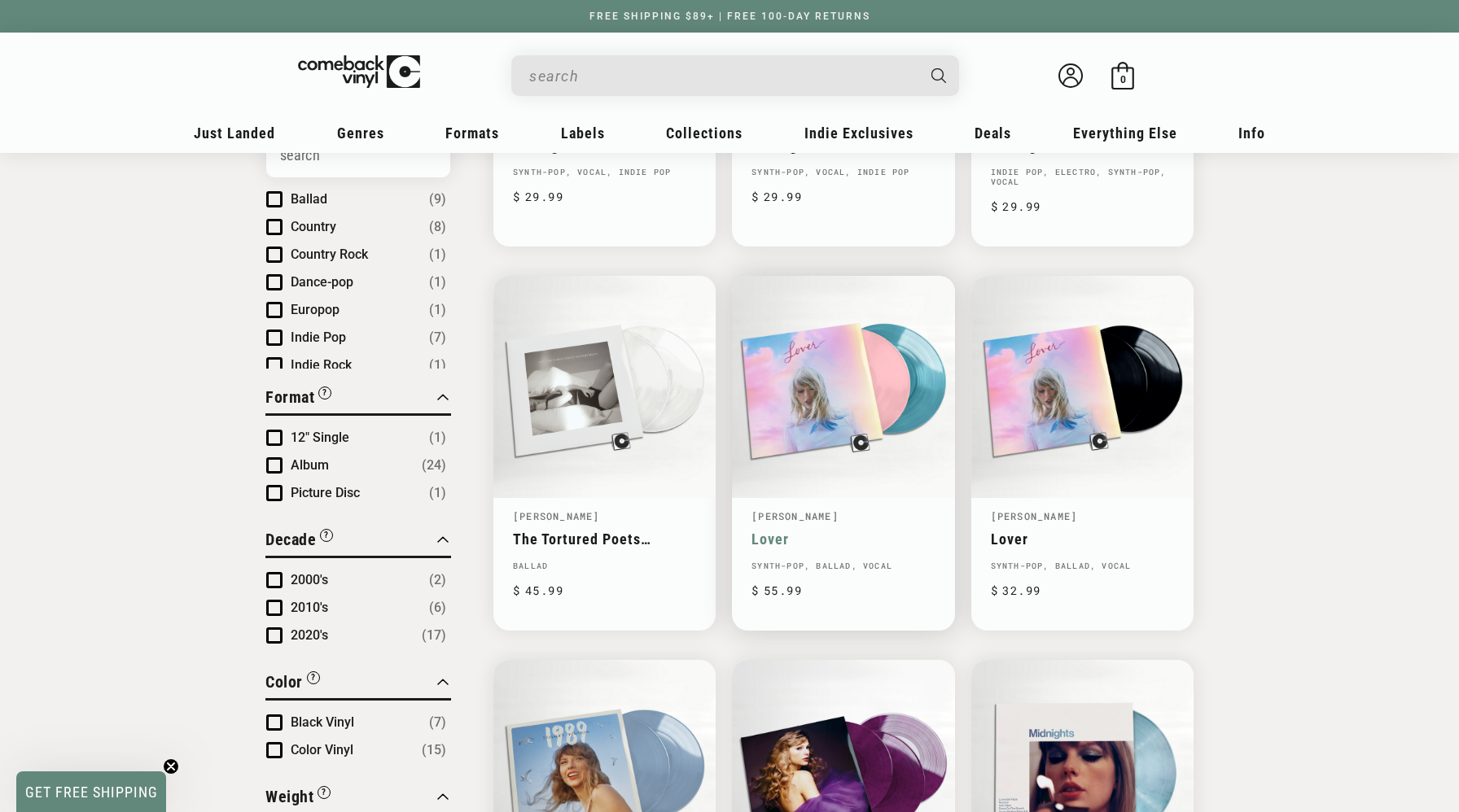
click at [803, 509] on link "[PERSON_NAME]" at bounding box center [794, 516] width 87 height 13
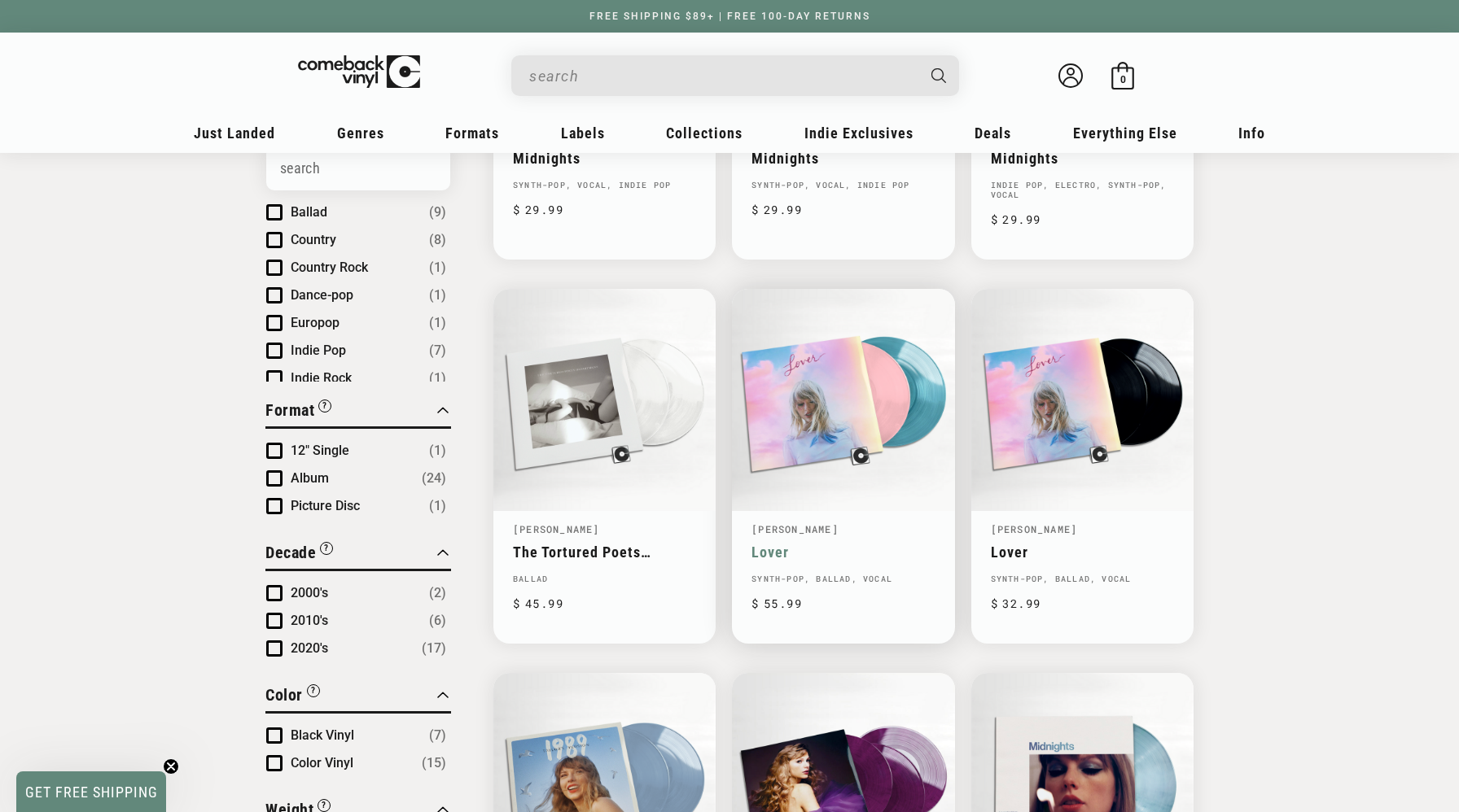
scroll to position [460, 0]
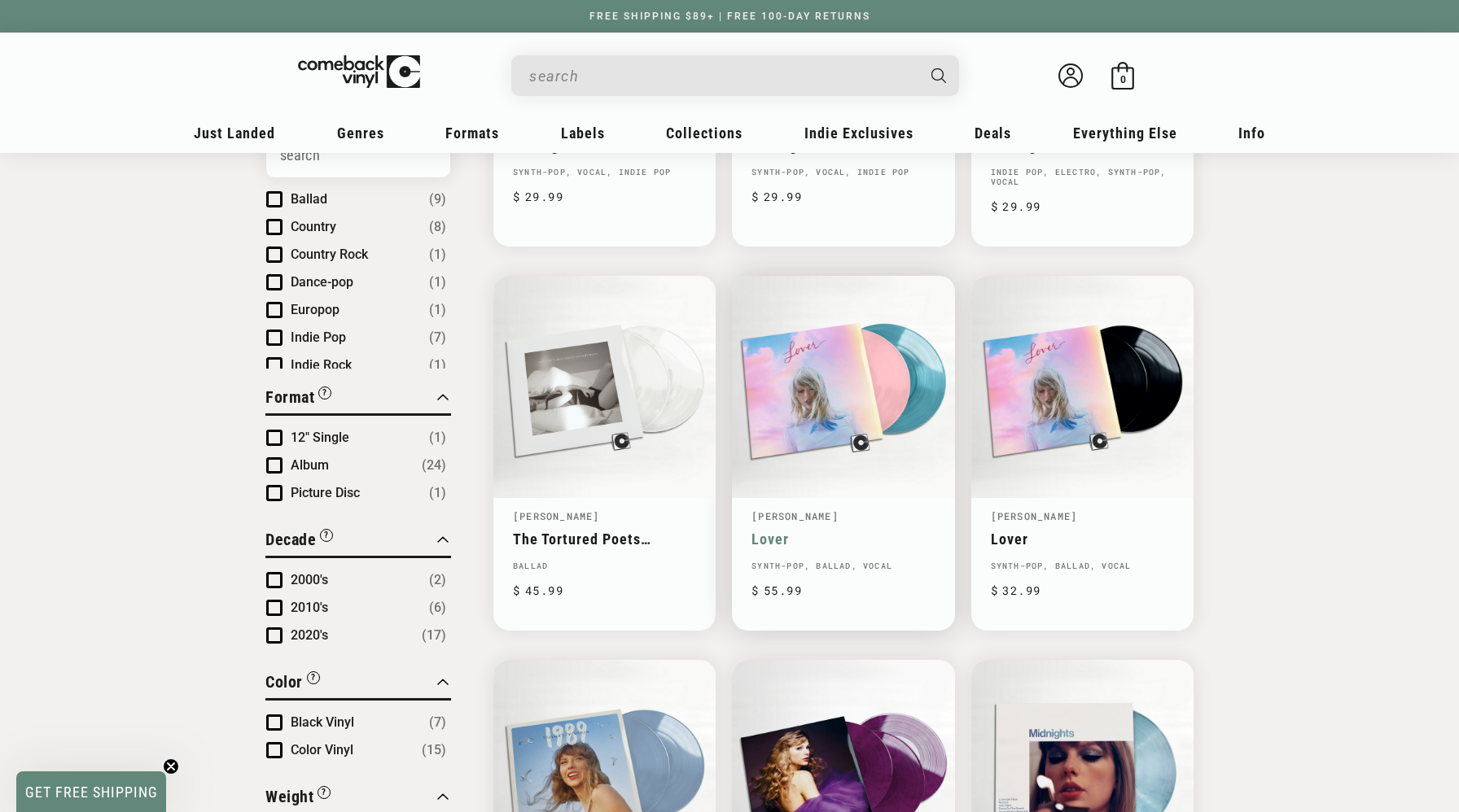
click at [765, 519] on link "[PERSON_NAME]" at bounding box center [794, 516] width 87 height 13
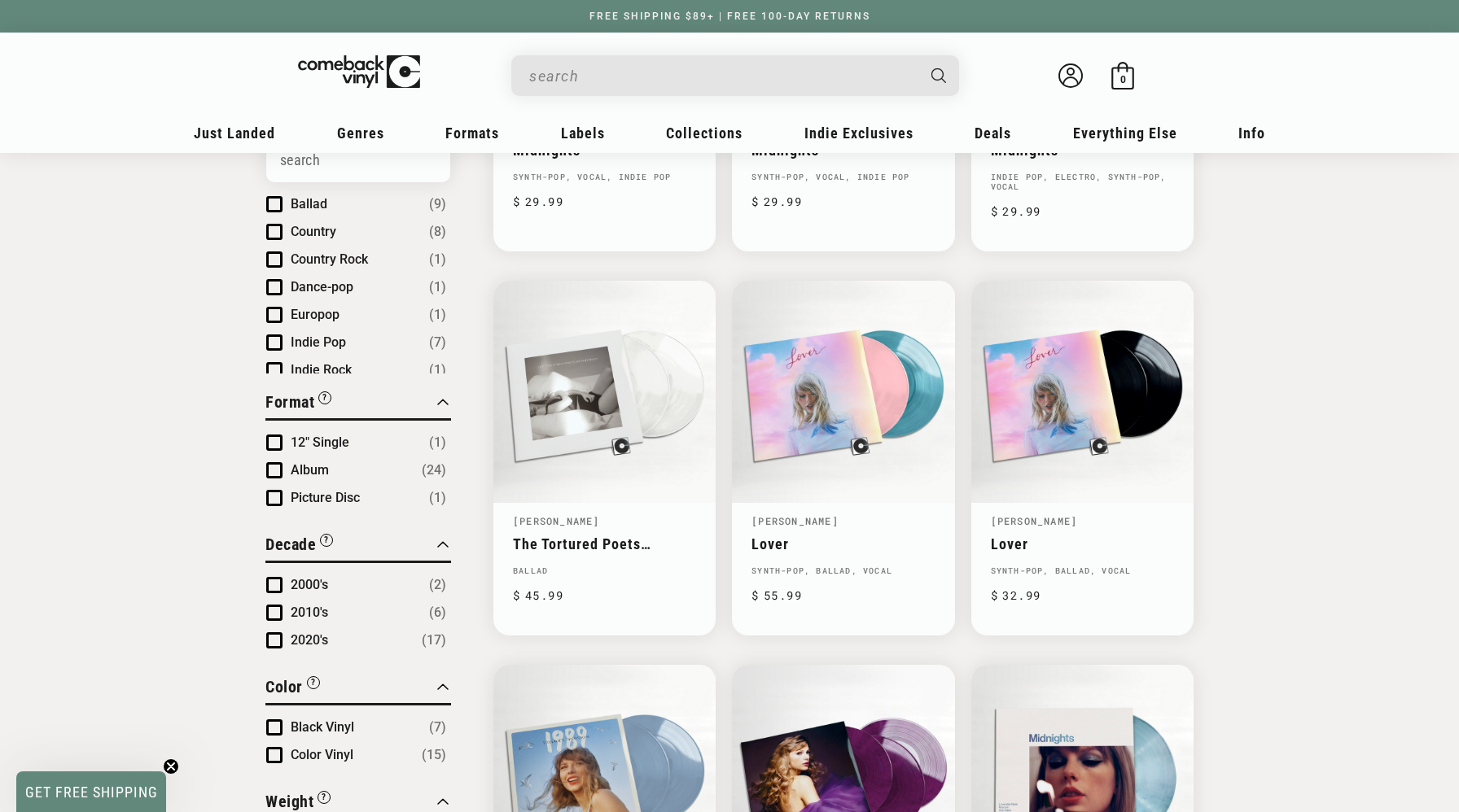
scroll to position [460, 0]
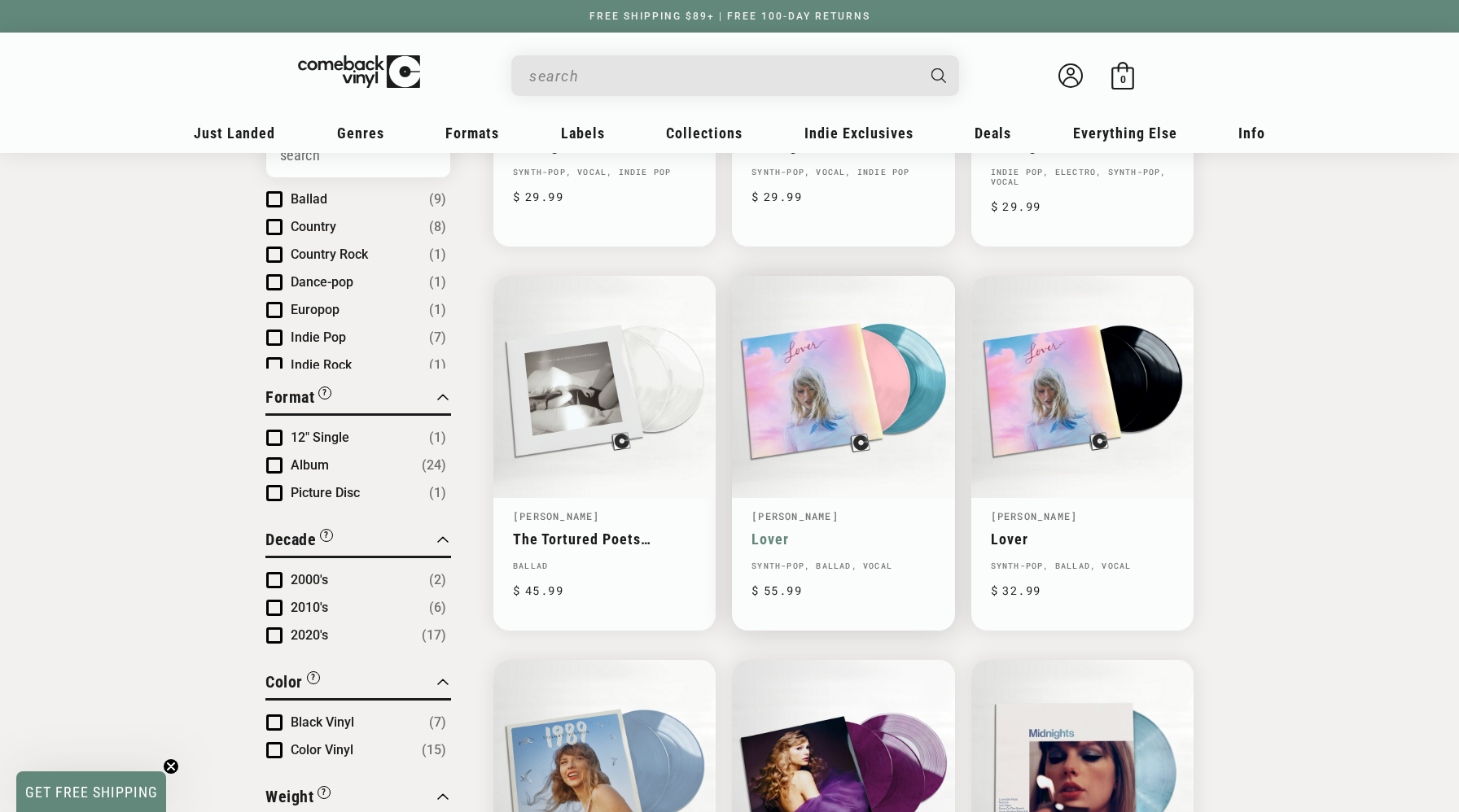
click at [822, 547] on link "Lover" at bounding box center [843, 539] width 183 height 17
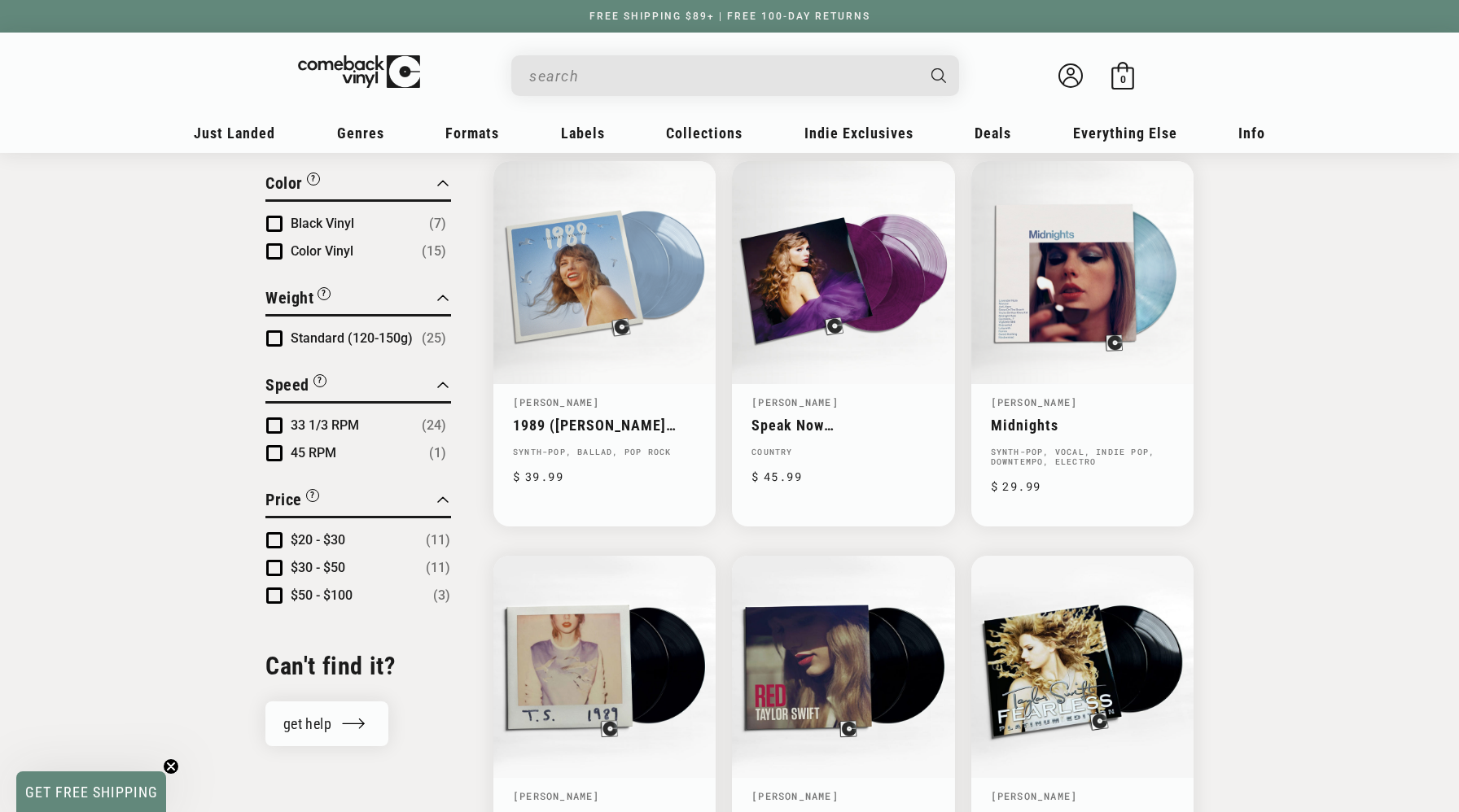
scroll to position [961, 0]
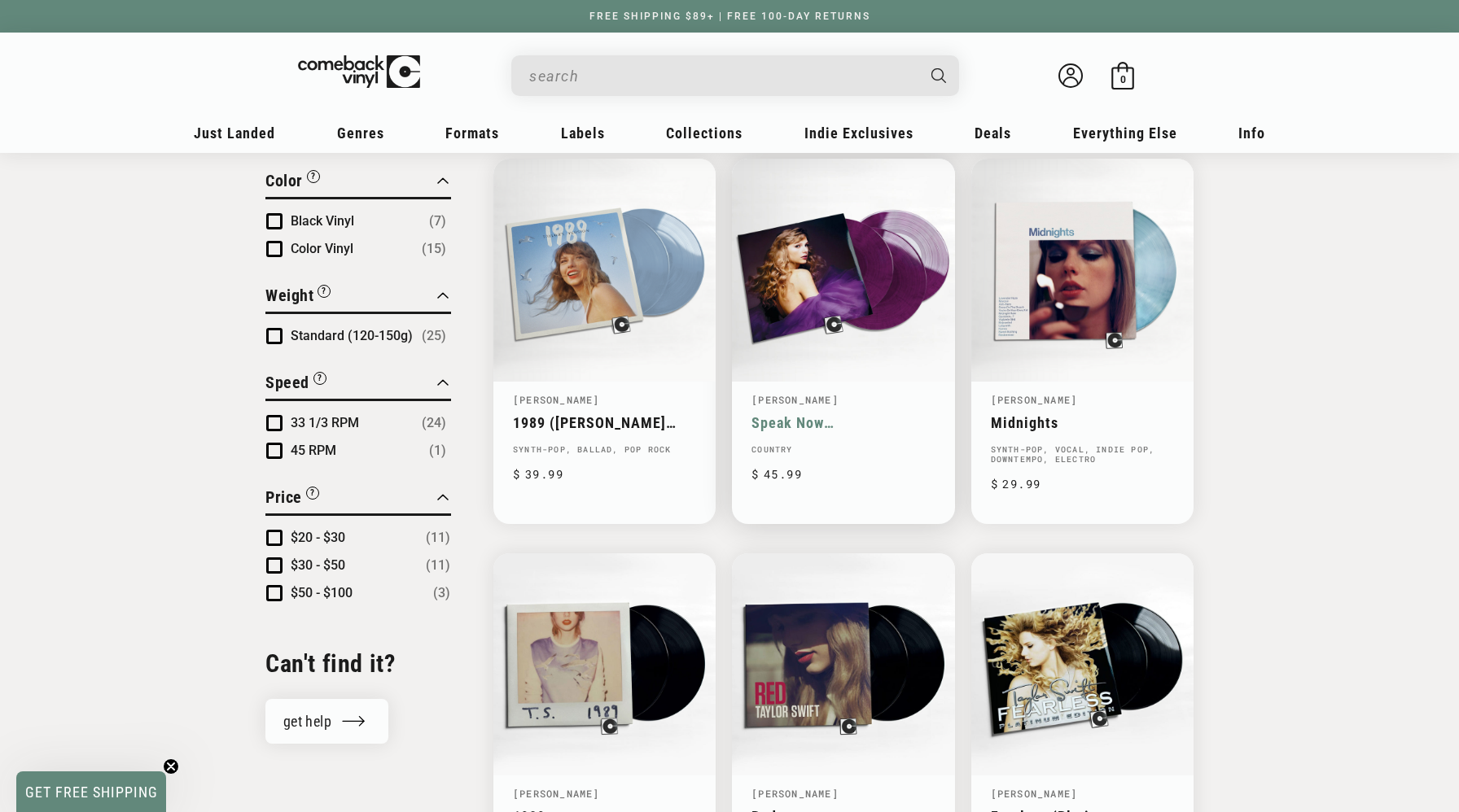
click at [848, 417] on link "Speak Now ([PERSON_NAME] Version)" at bounding box center [843, 423] width 183 height 17
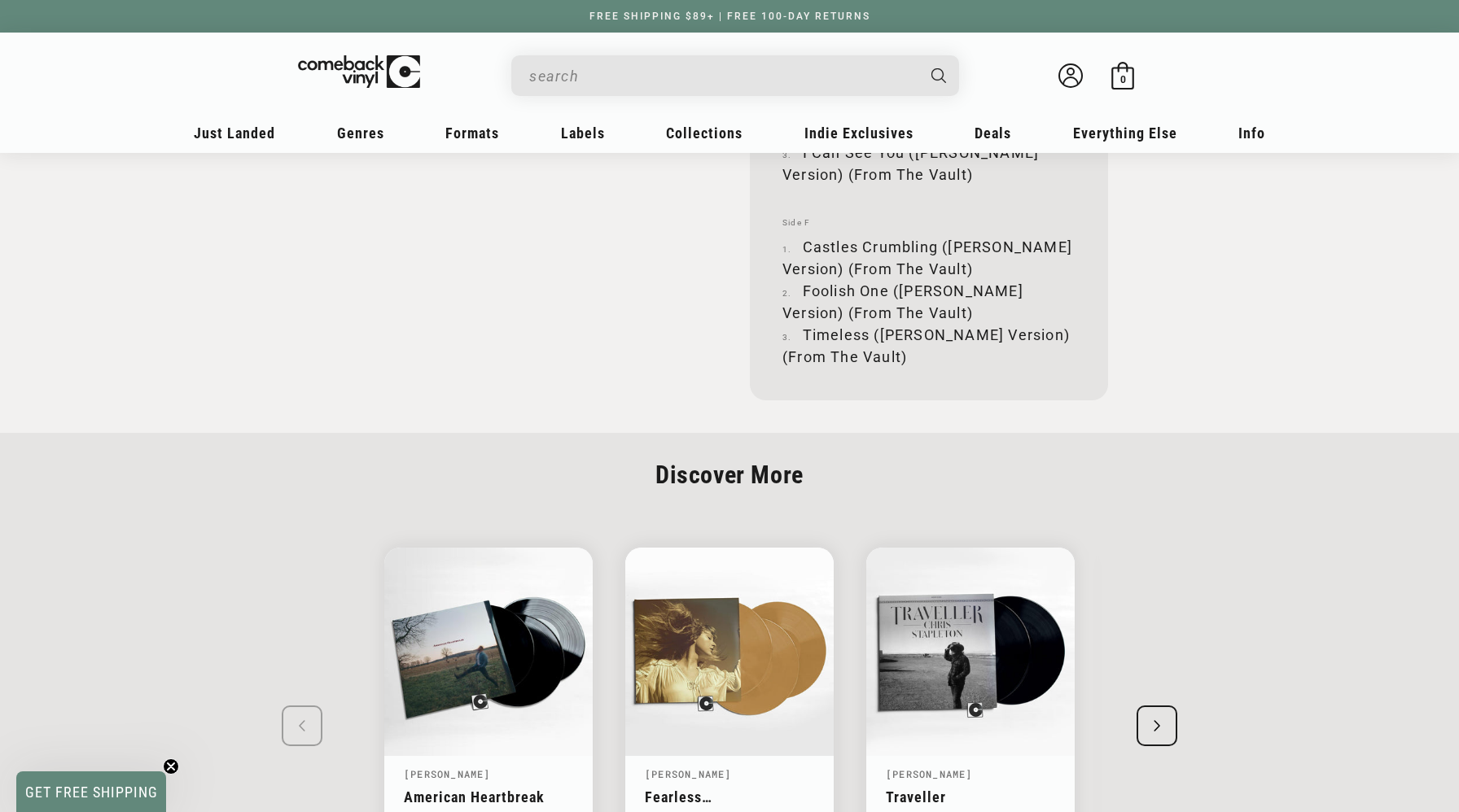
scroll to position [2671, 0]
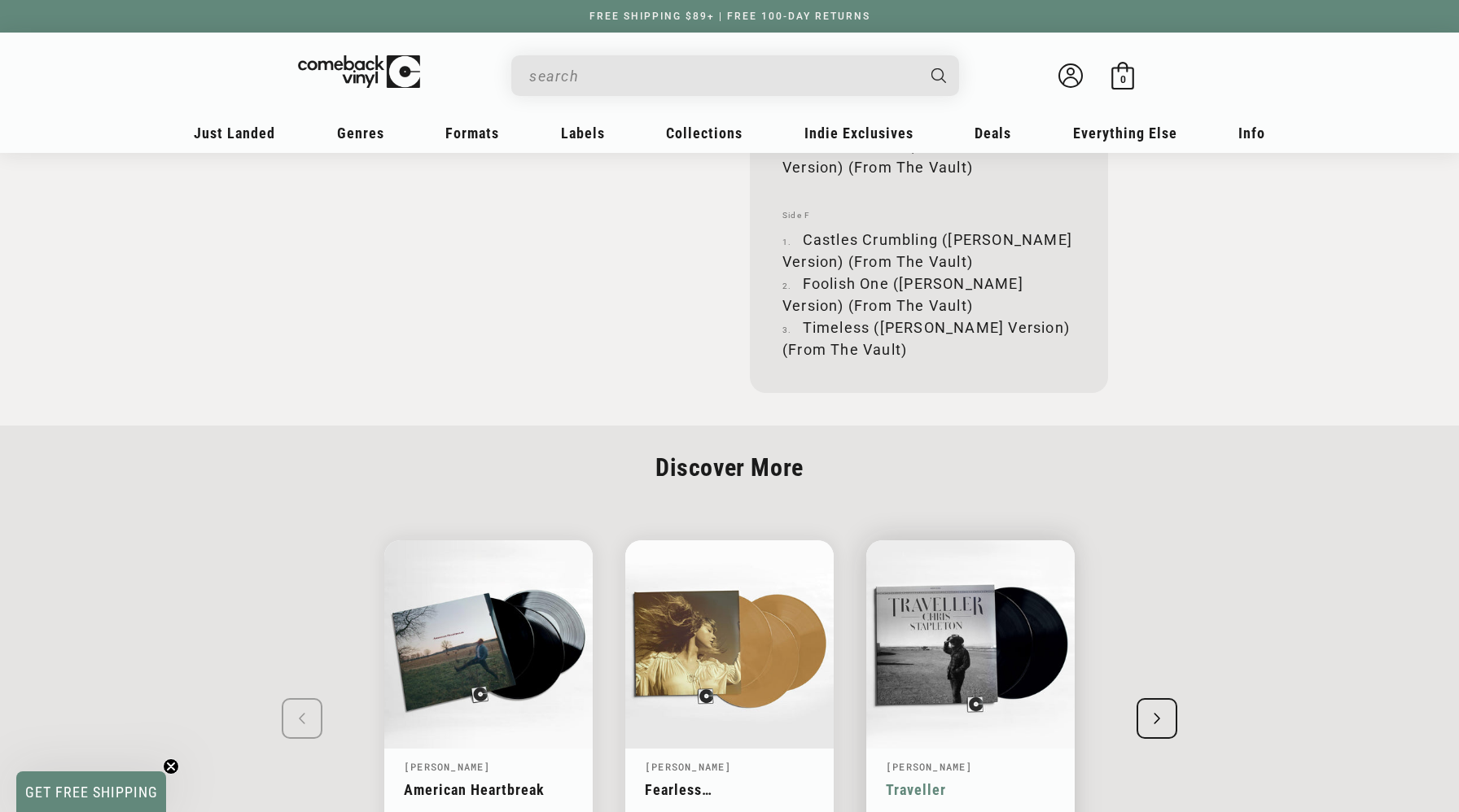
click at [963, 782] on link "Traveller" at bounding box center [970, 790] width 170 height 17
click at [981, 782] on link "Traveller" at bounding box center [970, 790] width 170 height 17
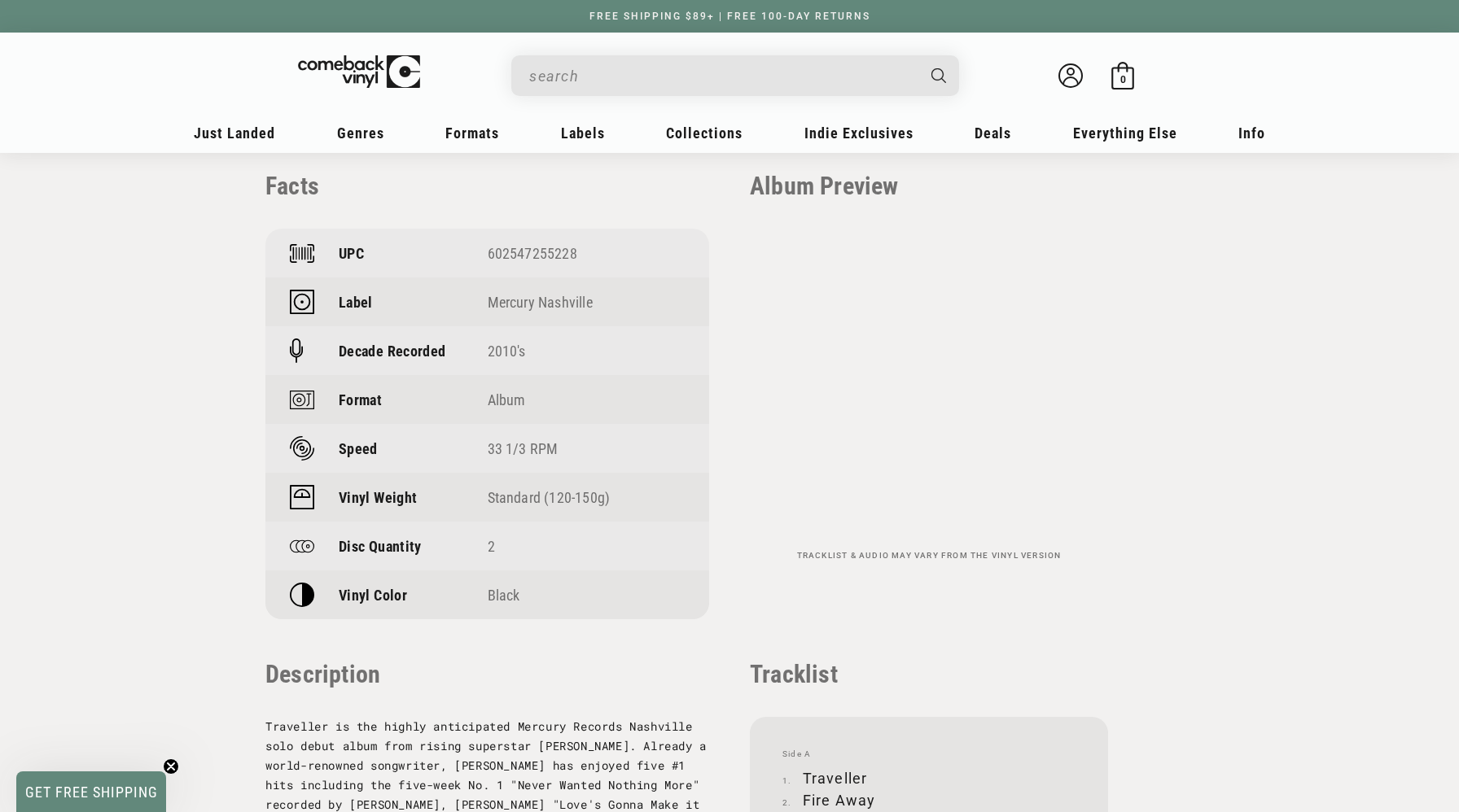
scroll to position [1133, 0]
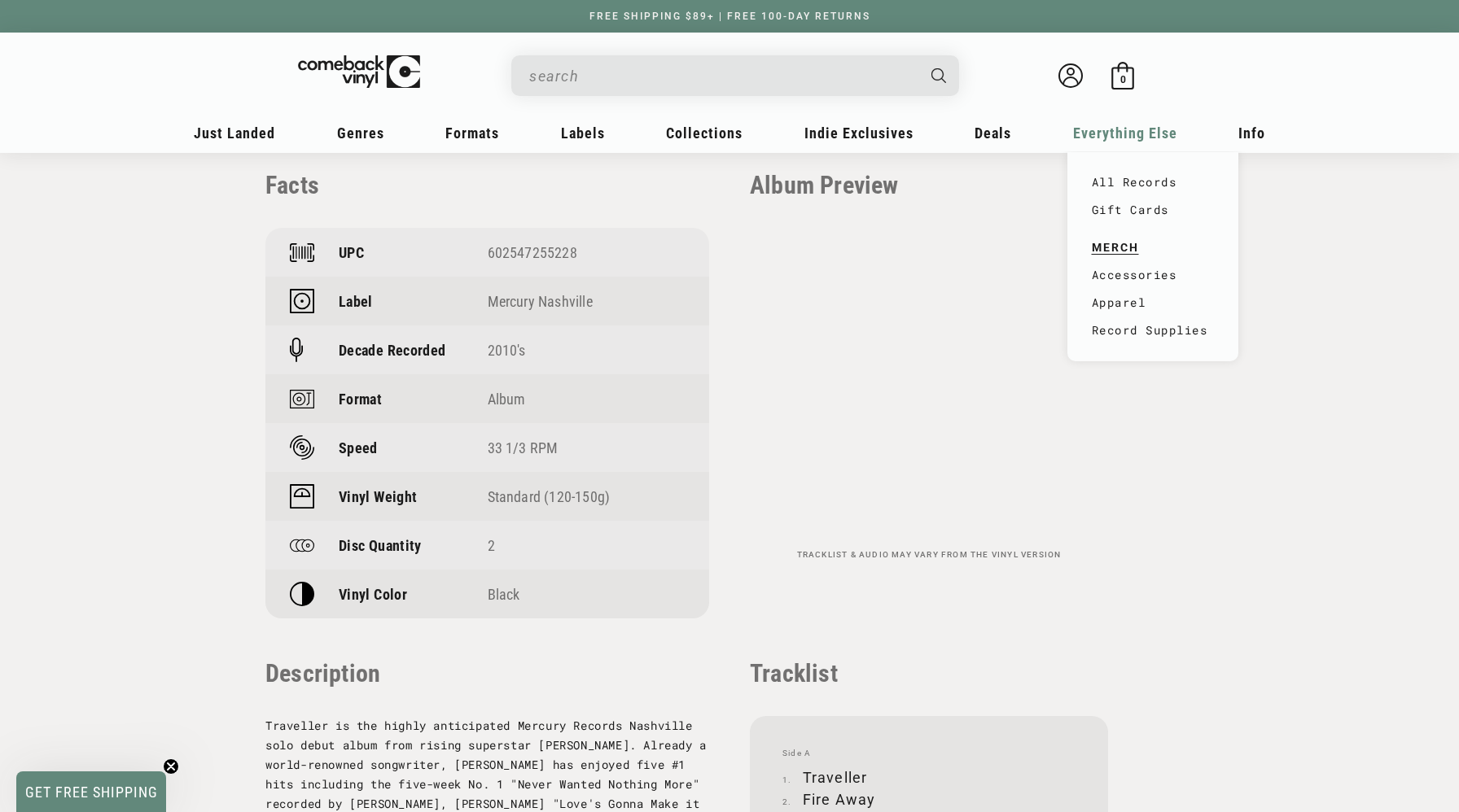
click at [1113, 128] on span "Everything Else" at bounding box center [1125, 133] width 104 height 17
click at [1129, 274] on link "Accessories" at bounding box center [1152, 274] width 122 height 28
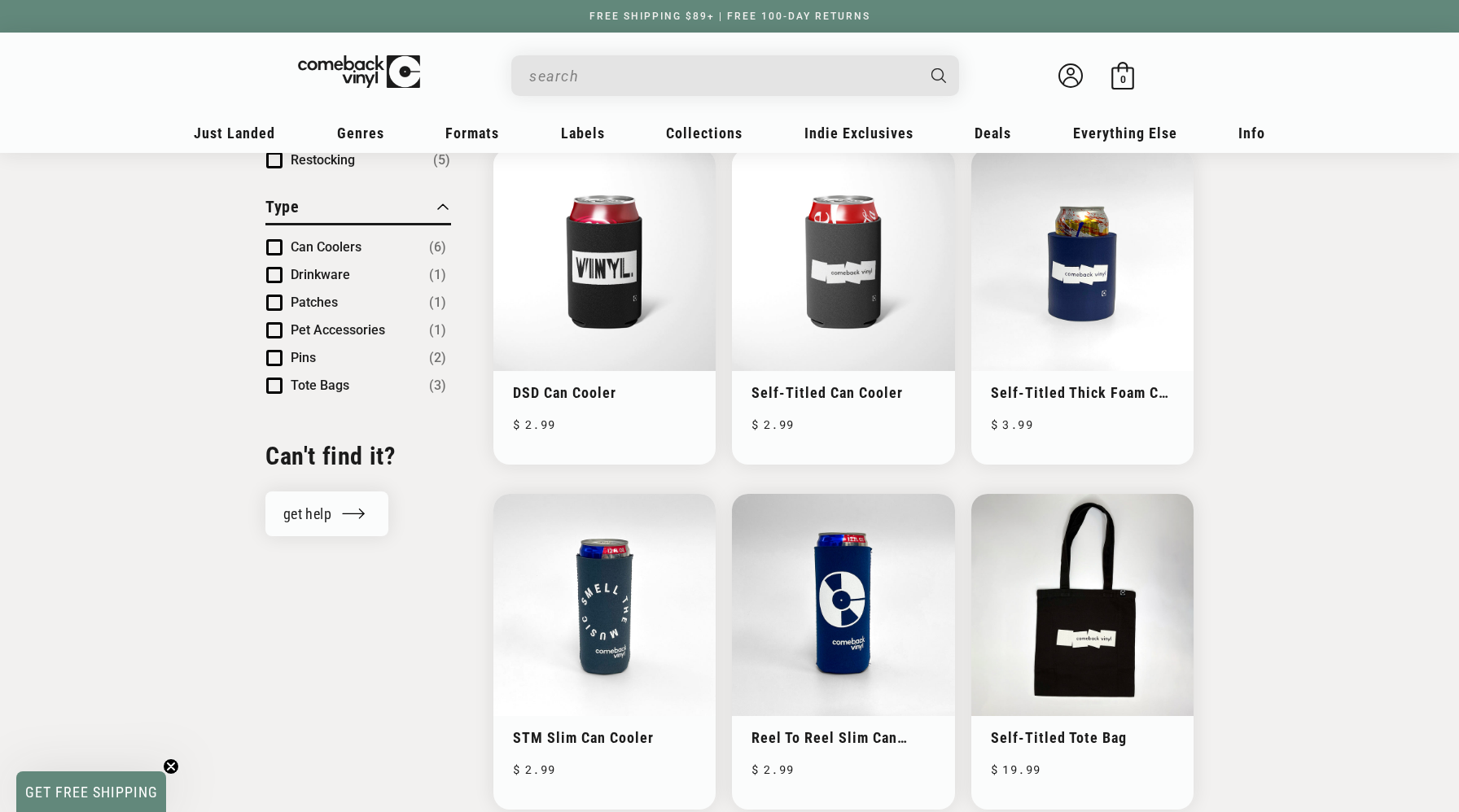
scroll to position [69, 0]
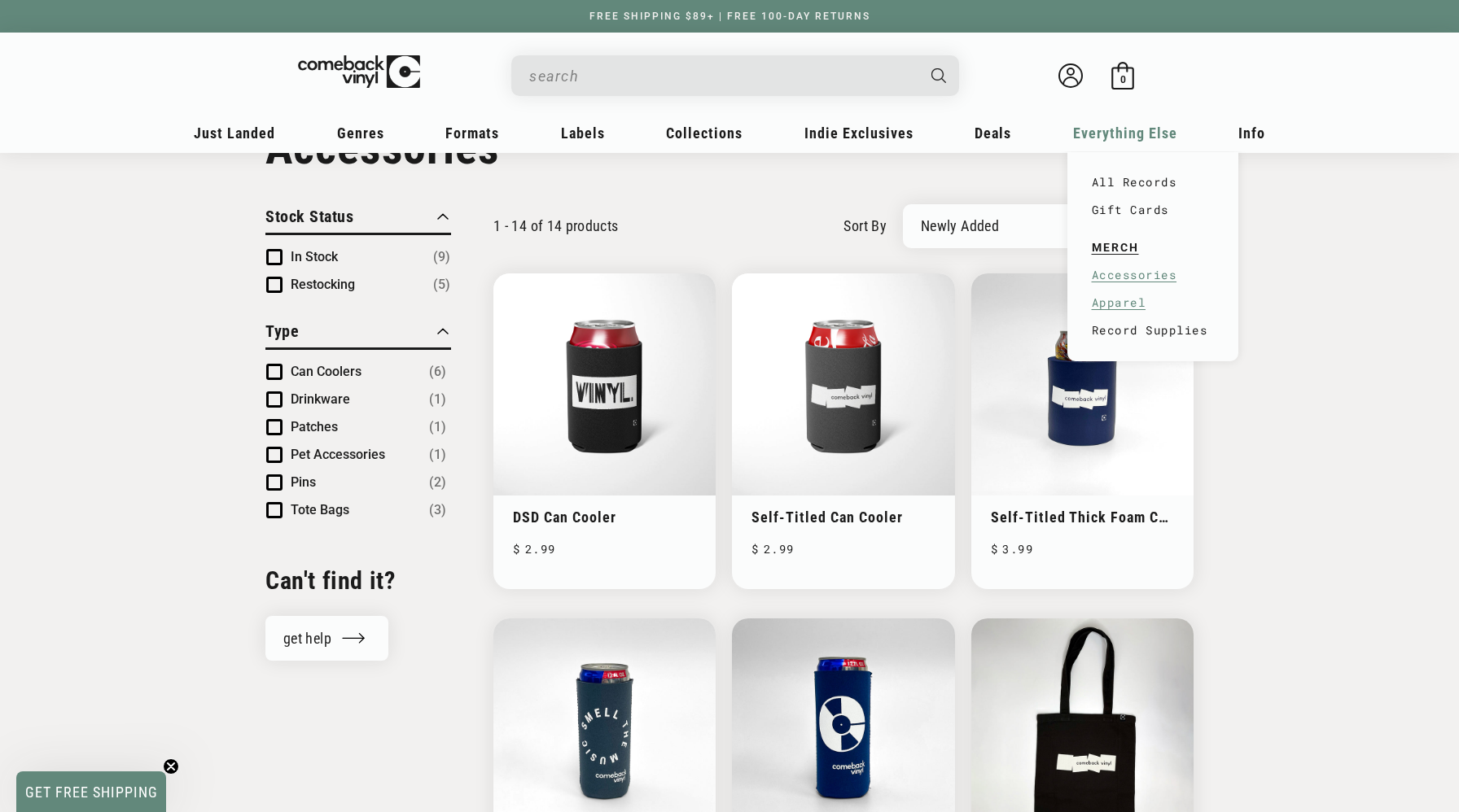
click at [1123, 307] on link "Apparel" at bounding box center [1152, 302] width 122 height 28
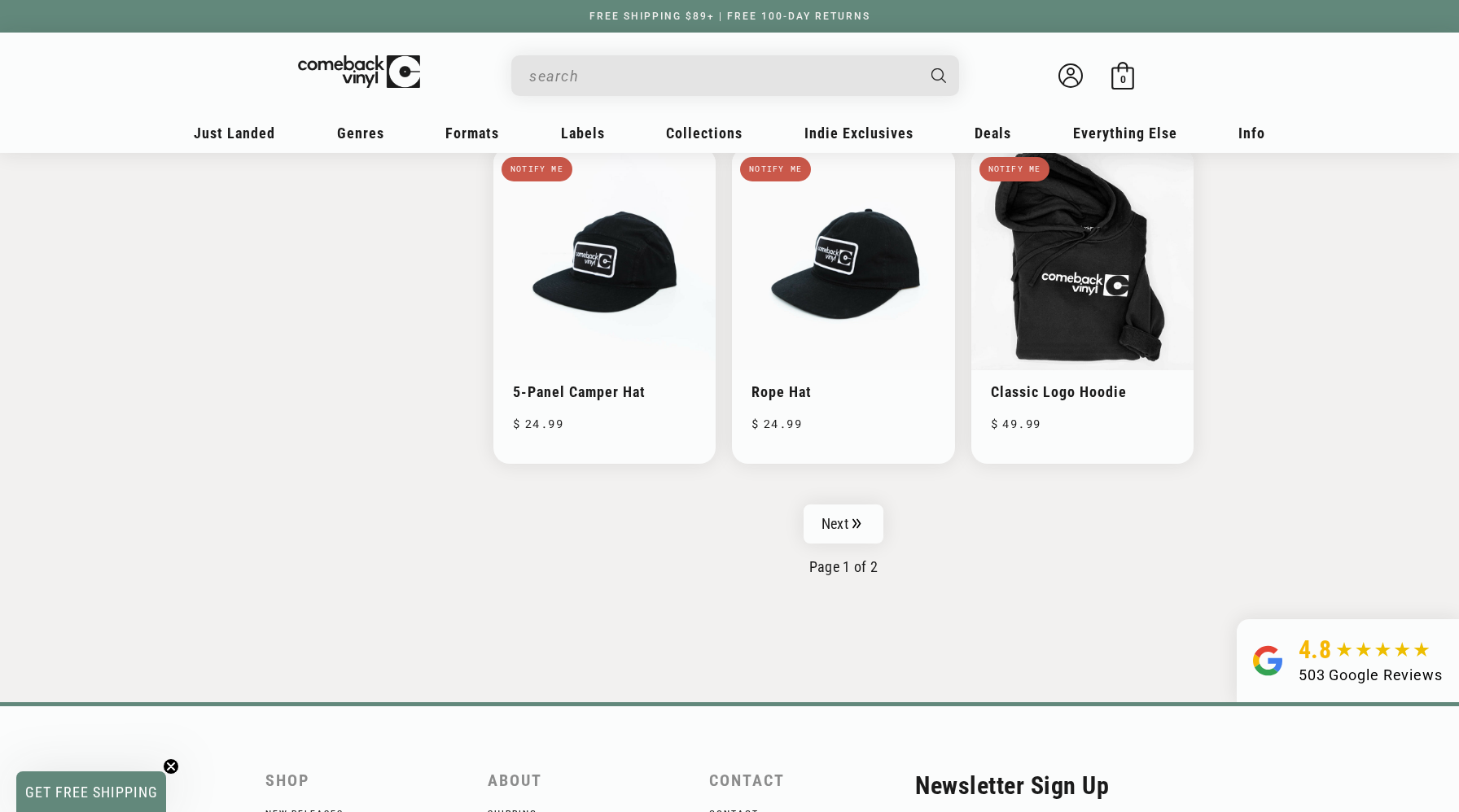
scroll to position [2268, 0]
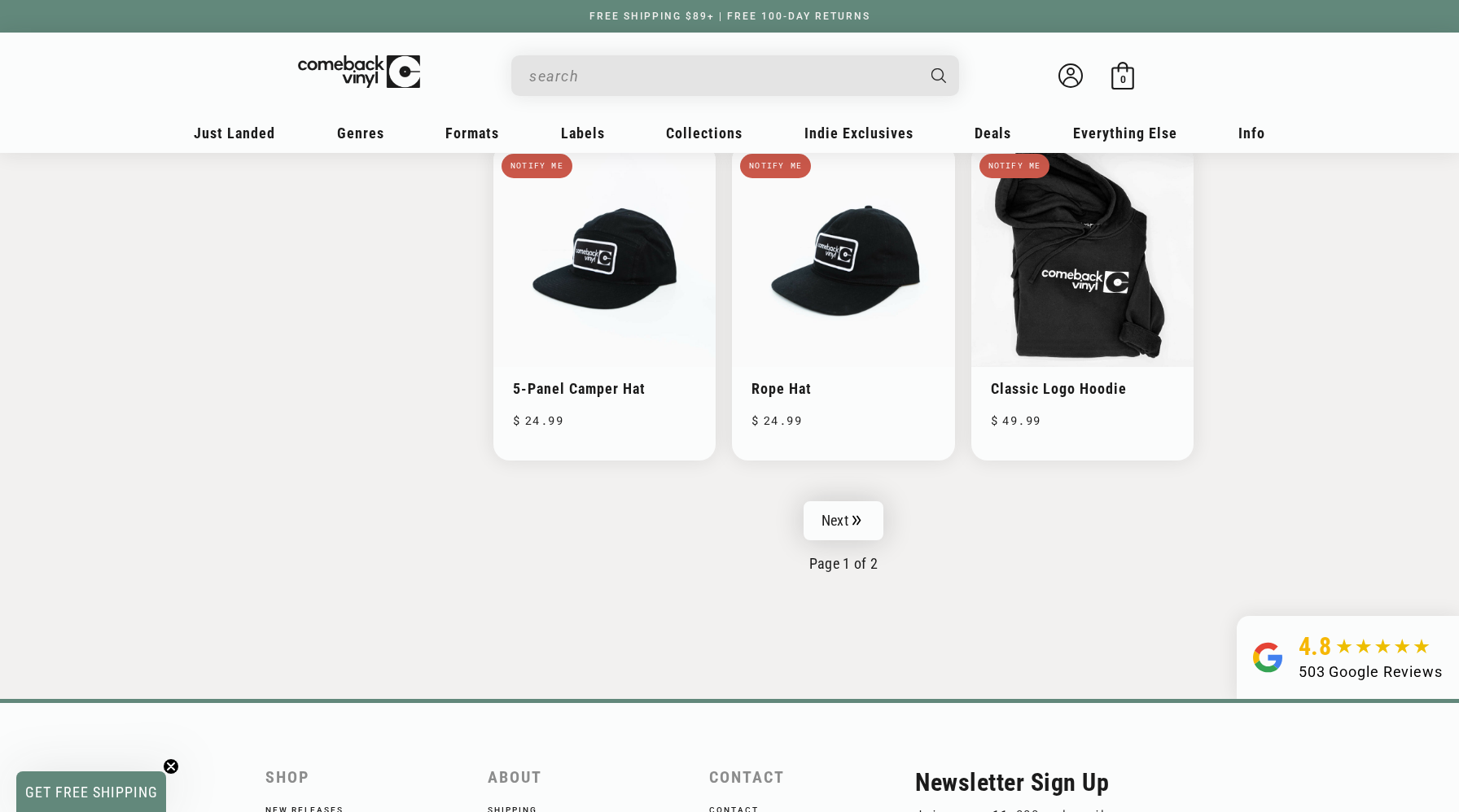
click at [858, 527] on link "Next" at bounding box center [844, 521] width 80 height 39
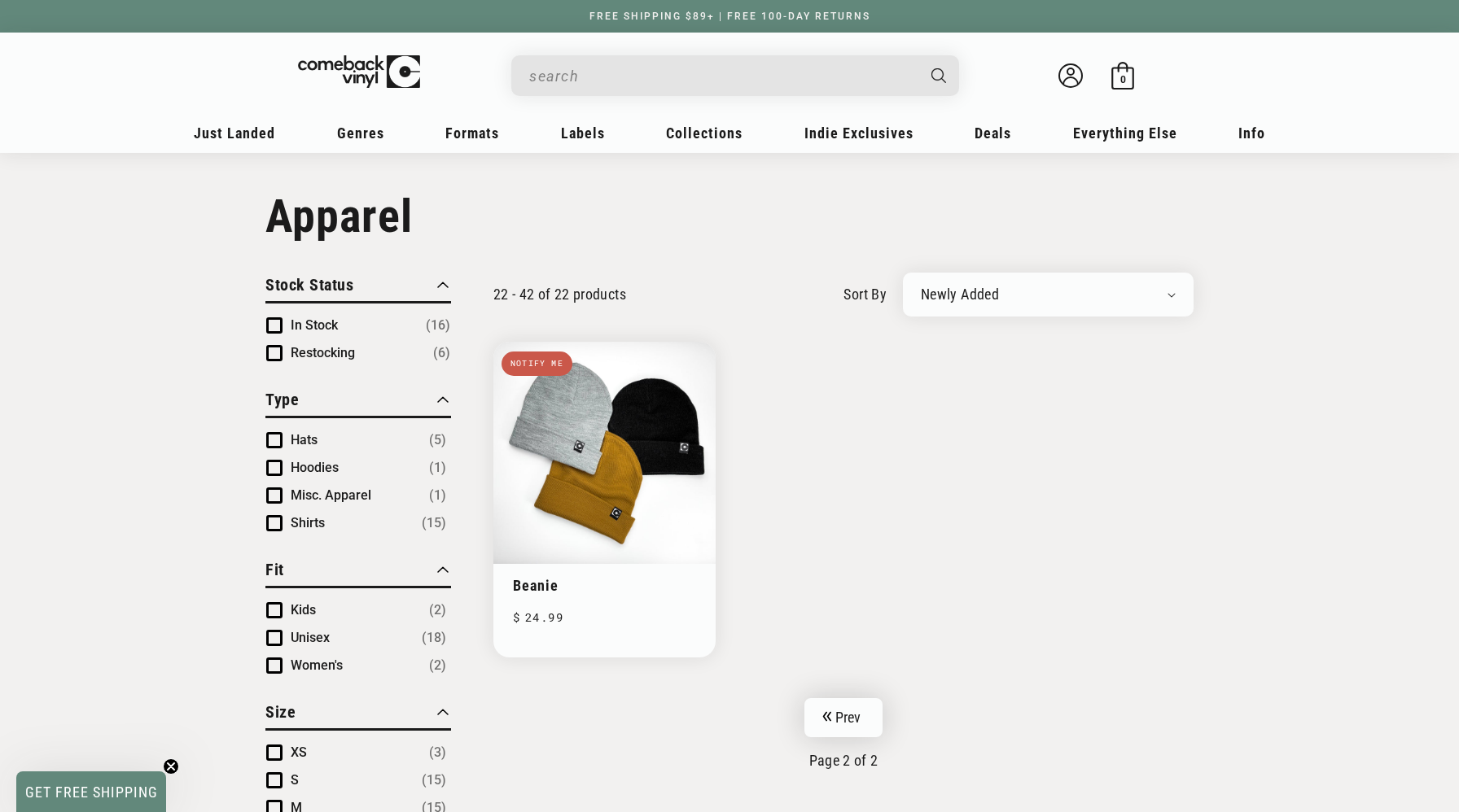
click at [843, 717] on link "Prev" at bounding box center [843, 717] width 79 height 39
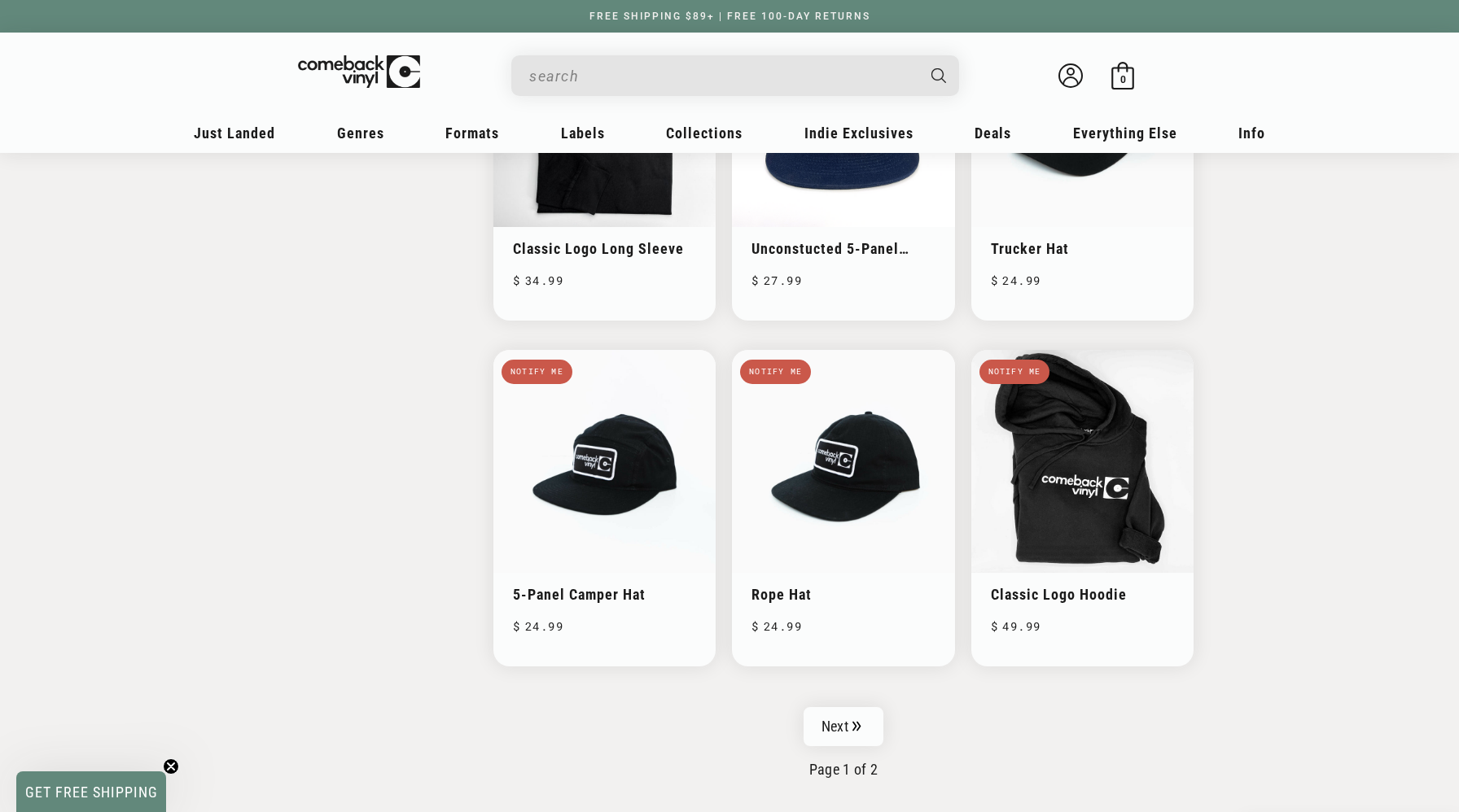
scroll to position [2048, 0]
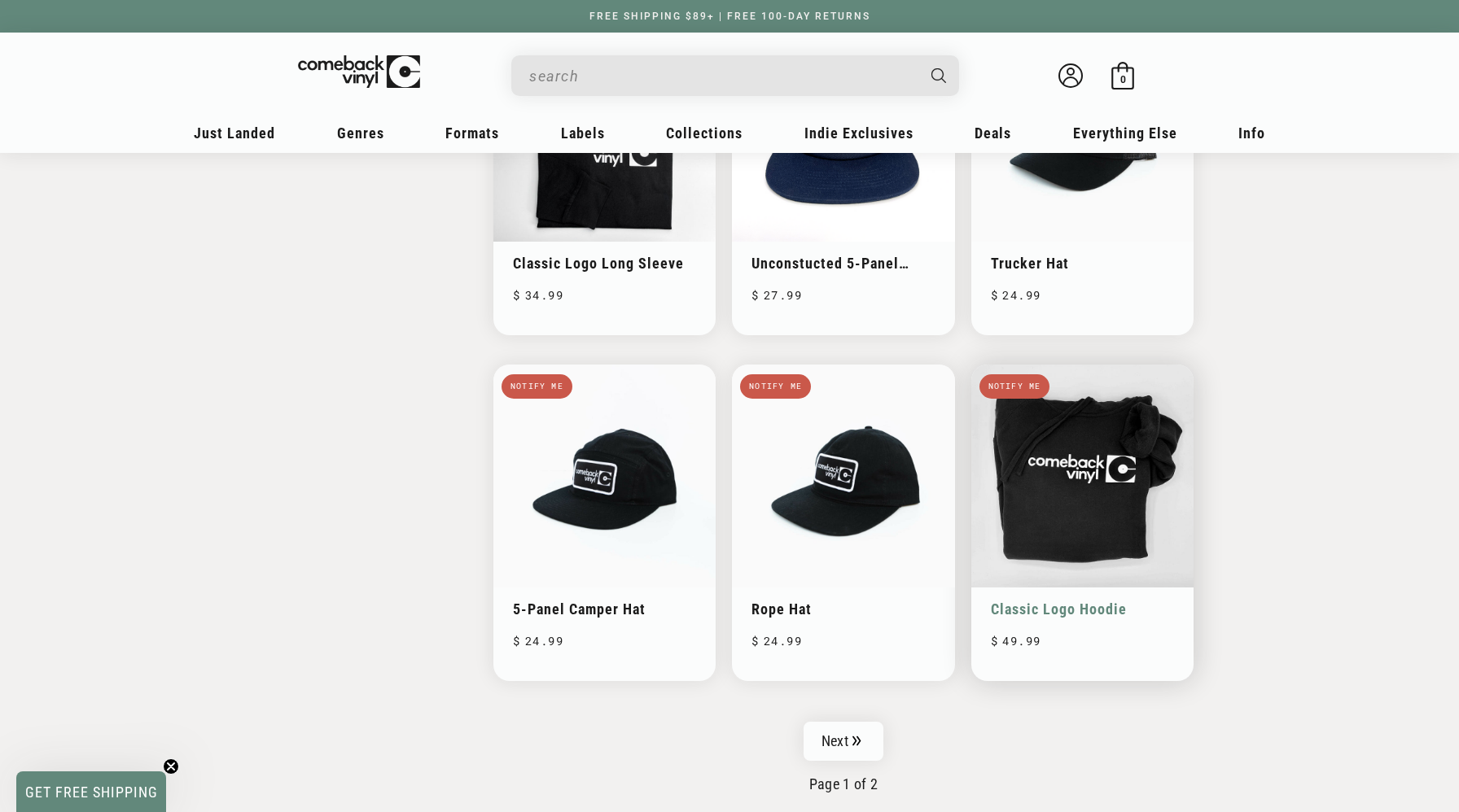
click at [1096, 601] on link "Classic Logo Hoodie" at bounding box center [1082, 609] width 183 height 17
